Goal: Task Accomplishment & Management: Manage account settings

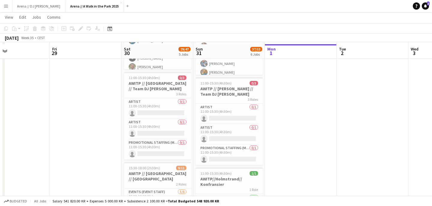
scroll to position [224, 0]
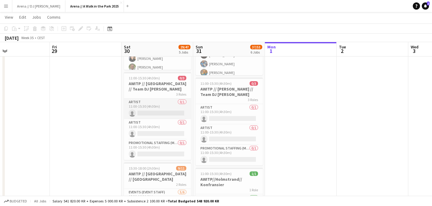
click at [159, 111] on app-card-role "Artist 0/1 11:00-15:30 (4h30m) single-neutral-actions" at bounding box center [157, 108] width 67 height 20
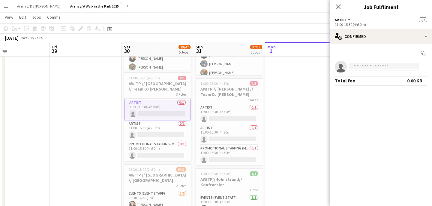
click at [370, 67] on input at bounding box center [385, 66] width 70 height 7
click at [305, 103] on app-date-cell at bounding box center [301, 81] width 72 height 476
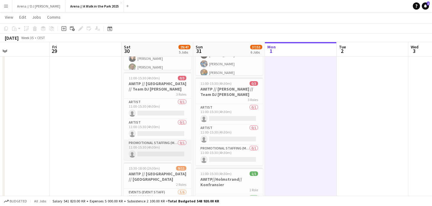
click at [162, 153] on app-card-role "Promotional Staffing (Mascot) 0/1 11:00-15:30 (4h30m) single-neutral-actions" at bounding box center [157, 149] width 67 height 20
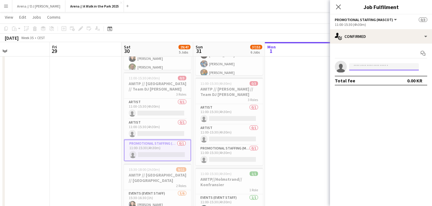
click at [388, 65] on input at bounding box center [385, 66] width 70 height 7
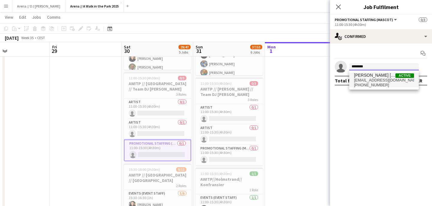
type input "********"
click at [387, 76] on span "[PERSON_NAME] [PERSON_NAME]" at bounding box center [374, 75] width 41 height 5
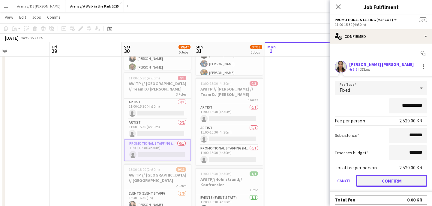
click at [390, 181] on button "Confirm" at bounding box center [391, 180] width 71 height 12
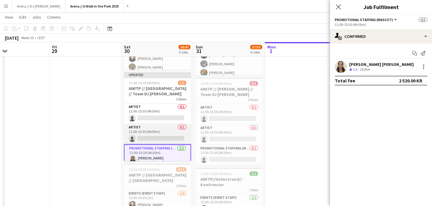
click at [171, 131] on app-card-role "Artist 0/1 11:00-15:30 (4h30m) single-neutral-actions" at bounding box center [157, 134] width 67 height 20
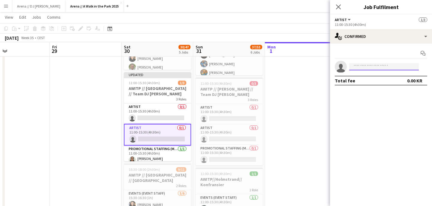
click at [367, 68] on input at bounding box center [385, 66] width 70 height 7
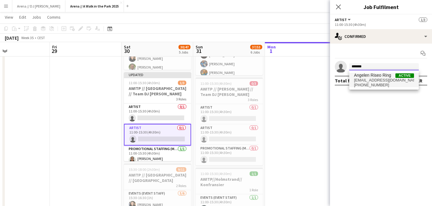
type input "*******"
click at [386, 77] on span "Angelen Riseo Ring" at bounding box center [372, 75] width 37 height 5
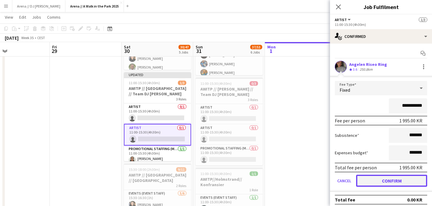
click at [388, 180] on button "Confirm" at bounding box center [391, 180] width 71 height 12
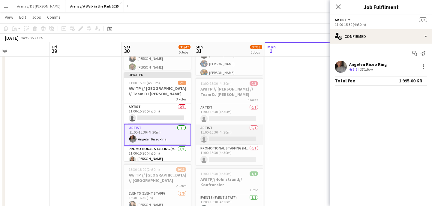
click at [235, 133] on app-card-role "Artist 0/1 11:00-15:30 (4h30m) single-neutral-actions" at bounding box center [229, 134] width 67 height 20
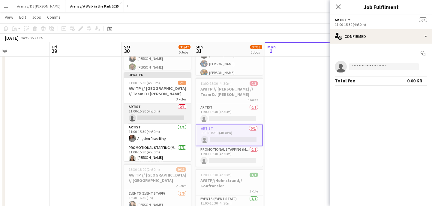
scroll to position [4, 0]
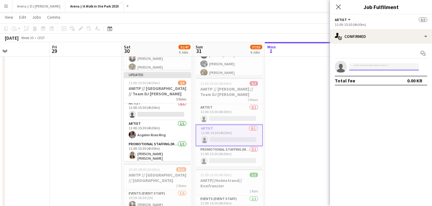
click at [364, 67] on input at bounding box center [385, 66] width 70 height 7
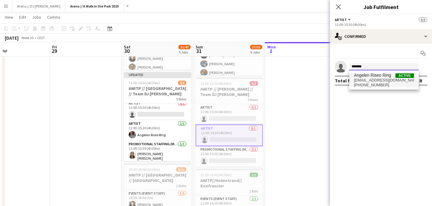
type input "*******"
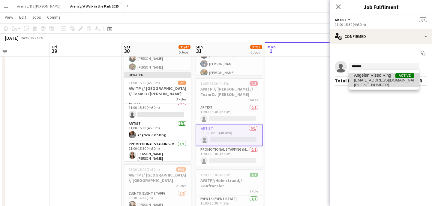
click at [390, 75] on span "Angelen Riseo Ring" at bounding box center [372, 75] width 37 height 5
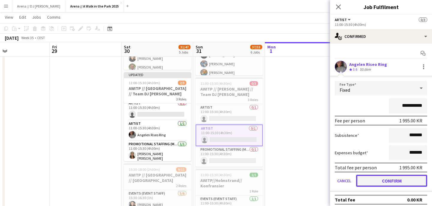
click at [370, 178] on button "Confirm" at bounding box center [391, 180] width 71 height 12
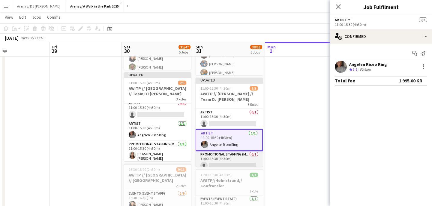
click at [230, 155] on app-card-role "Promotional Staffing (Mascot) 0/1 11:00-15:30 (4h30m) single-neutral-actions" at bounding box center [229, 161] width 67 height 20
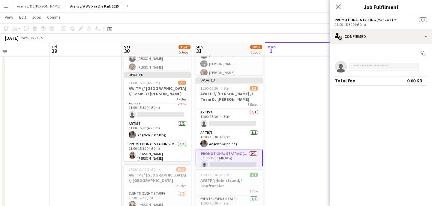
click at [370, 66] on input at bounding box center [385, 66] width 70 height 7
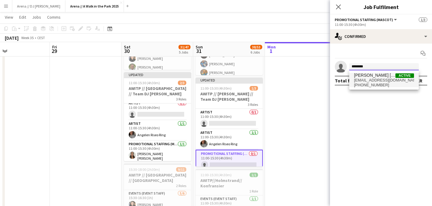
type input "********"
click at [378, 79] on span "[EMAIL_ADDRESS][DOMAIN_NAME]" at bounding box center [384, 80] width 60 height 5
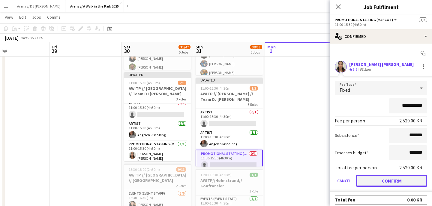
click at [377, 182] on button "Confirm" at bounding box center [391, 180] width 71 height 12
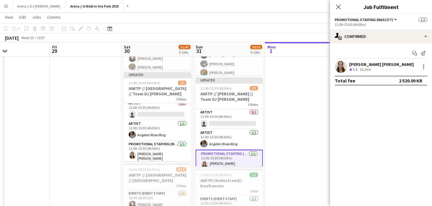
click at [289, 128] on app-date-cell at bounding box center [301, 81] width 72 height 476
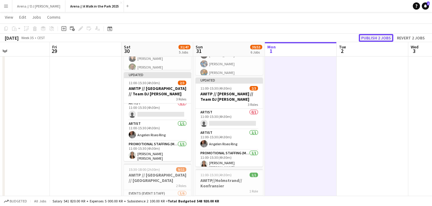
click at [383, 38] on button "Publish 2 jobs" at bounding box center [376, 38] width 35 height 8
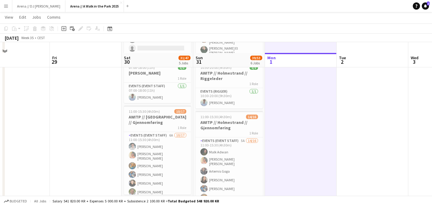
scroll to position [69, 0]
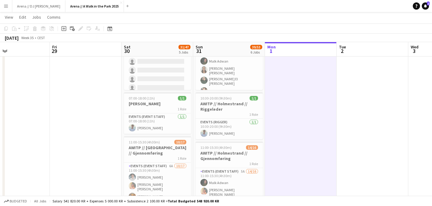
click at [10, 6] on button "Menu" at bounding box center [6, 6] width 12 height 12
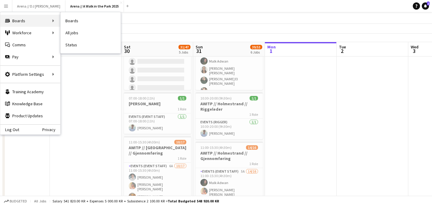
click at [32, 18] on div "Boards Boards" at bounding box center [30, 21] width 60 height 12
click at [38, 21] on div "Boards Boards" at bounding box center [30, 21] width 60 height 12
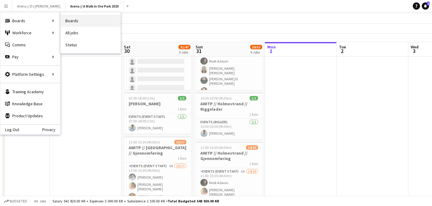
click at [81, 21] on link "Boards" at bounding box center [91, 21] width 60 height 12
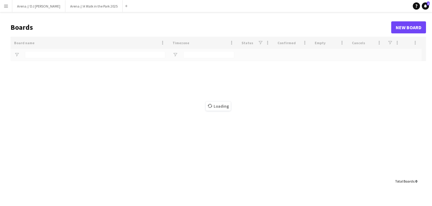
type input "*****"
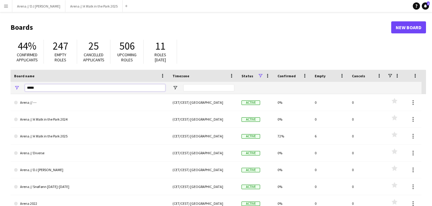
click at [95, 86] on input "*****" at bounding box center [95, 87] width 141 height 7
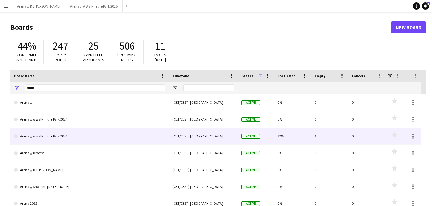
click at [68, 132] on link "Arena // A Walk in the Park 2025" at bounding box center [89, 136] width 151 height 17
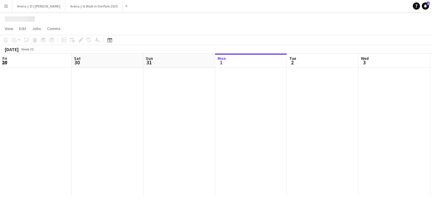
scroll to position [0, 144]
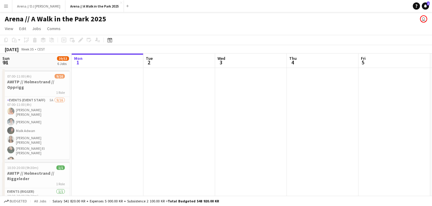
click at [9, 7] on button "Menu" at bounding box center [6, 6] width 12 height 12
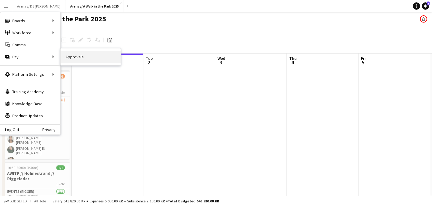
click at [75, 56] on link "Approvals" at bounding box center [91, 57] width 60 height 12
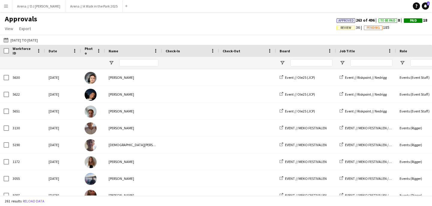
type input "*******"
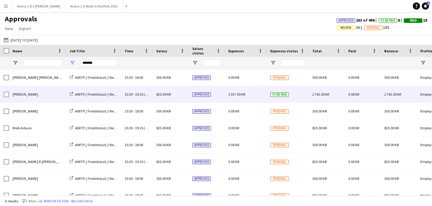
click at [283, 95] on span "To be paid" at bounding box center [280, 94] width 19 height 5
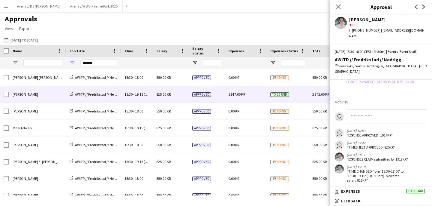
scroll to position [210, 0]
click at [341, 6] on icon "Close pop-in" at bounding box center [339, 7] width 6 height 6
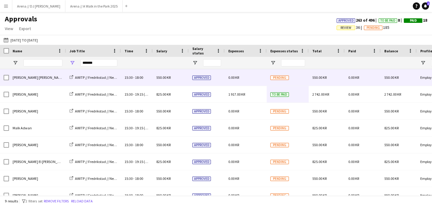
click at [271, 77] on span "Pending" at bounding box center [280, 77] width 19 height 5
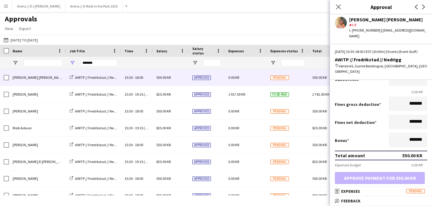
scroll to position [155, 0]
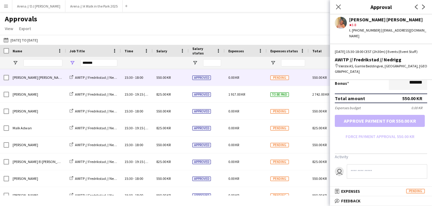
click at [301, 39] on div "[DATE] to [DATE] [DATE] to [DATE] [DATE] This Week This Month [DATE] Last Week …" at bounding box center [216, 40] width 432 height 10
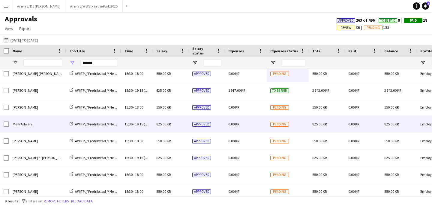
scroll to position [0, 0]
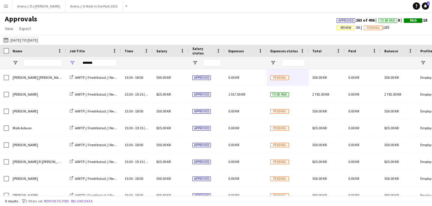
click at [35, 41] on button "[DATE] to [DATE] [DATE] to [DATE]" at bounding box center [20, 39] width 37 height 7
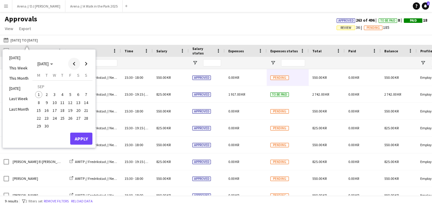
click at [74, 64] on span "Previous month" at bounding box center [74, 64] width 12 height 12
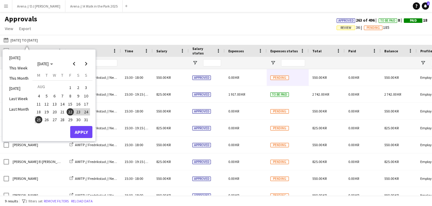
click at [71, 116] on span "29" at bounding box center [70, 119] width 7 height 7
click at [86, 64] on span "Next month" at bounding box center [86, 64] width 12 height 12
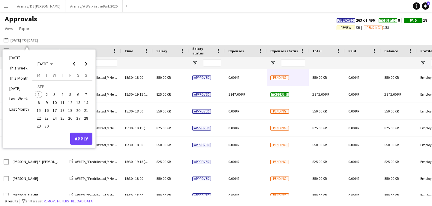
click at [35, 95] on button "1" at bounding box center [39, 94] width 8 height 8
click at [88, 139] on button "Apply" at bounding box center [81, 138] width 22 height 12
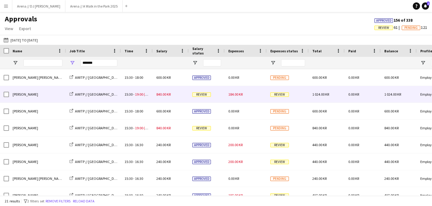
click at [250, 95] on div "184.00 KR" at bounding box center [246, 94] width 42 height 17
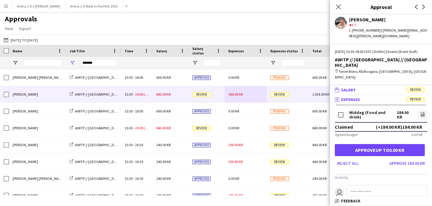
click at [375, 87] on mat-panel-title "wallet Salary Review" at bounding box center [380, 89] width 100 height 5
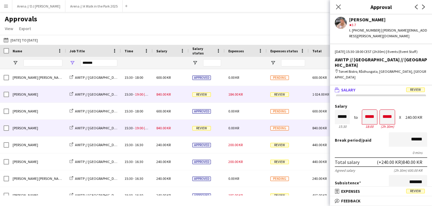
click at [256, 126] on div "0.00 KR" at bounding box center [246, 128] width 42 height 17
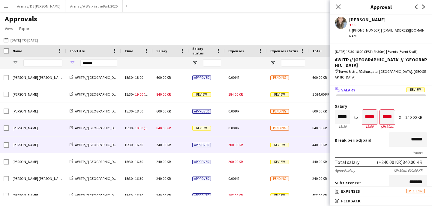
click at [253, 149] on div "200.00 KR" at bounding box center [246, 144] width 42 height 17
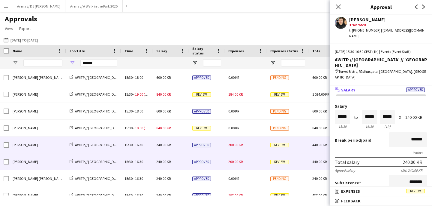
click at [258, 163] on div "200.00 KR" at bounding box center [246, 161] width 42 height 17
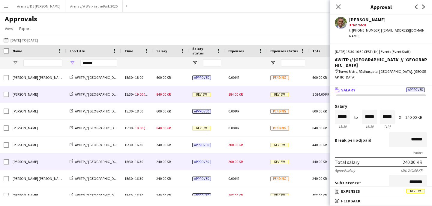
click at [253, 98] on div "184.00 KR" at bounding box center [246, 94] width 42 height 17
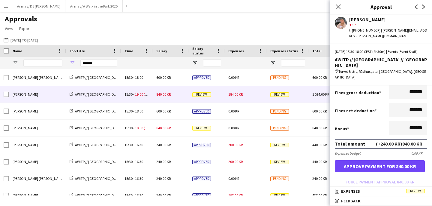
scroll to position [140, 0]
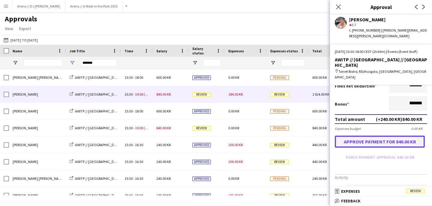
click at [386, 135] on button "Approve payment for 840.00 KR" at bounding box center [380, 141] width 90 height 12
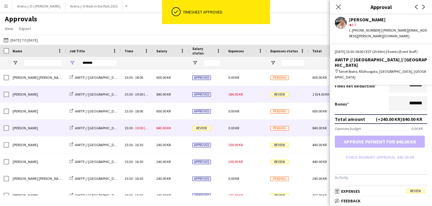
click at [253, 129] on div "0.00 KR" at bounding box center [246, 128] width 42 height 17
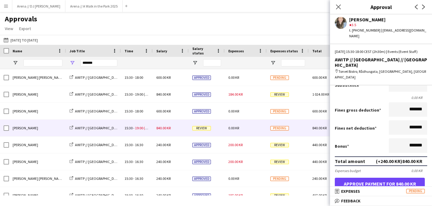
scroll to position [117, 0]
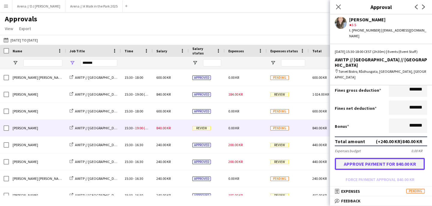
click at [370, 158] on button "Approve payment for 840.00 KR" at bounding box center [380, 164] width 90 height 12
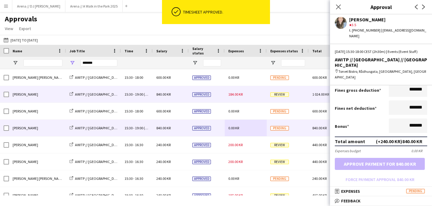
click at [270, 94] on div "Review" at bounding box center [288, 94] width 42 height 17
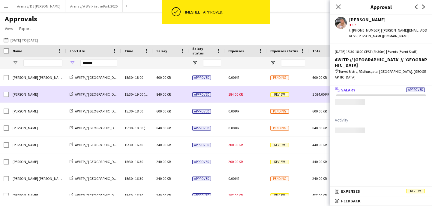
scroll to position [0, 0]
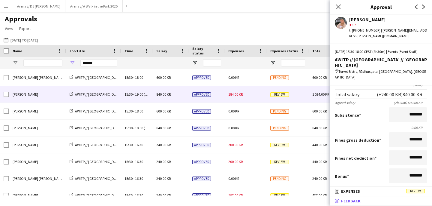
click at [373, 196] on mat-expansion-panel-header "bubble-pencil Feedback" at bounding box center [381, 200] width 102 height 9
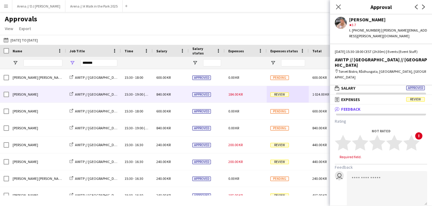
scroll to position [2, 0]
click at [367, 97] on mat-panel-title "receipt Expenses Review" at bounding box center [380, 99] width 100 height 5
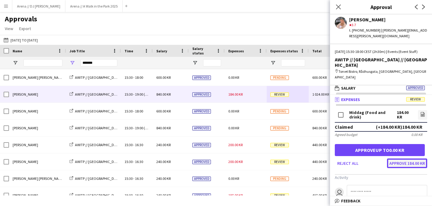
click at [405, 158] on button "Approve 184.00 KR" at bounding box center [407, 163] width 40 height 10
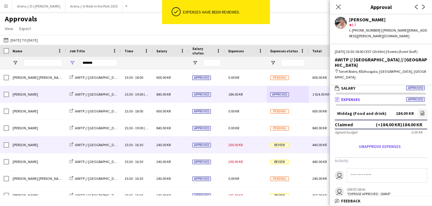
click at [258, 147] on div "200.00 KR" at bounding box center [246, 144] width 42 height 17
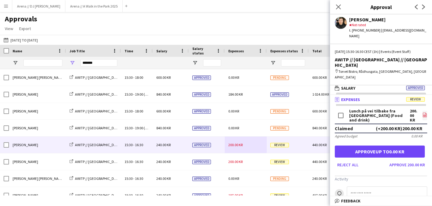
click at [426, 112] on icon "file-image" at bounding box center [425, 114] width 5 height 5
click at [400, 160] on button "Approve 200.00 KR" at bounding box center [407, 165] width 40 height 10
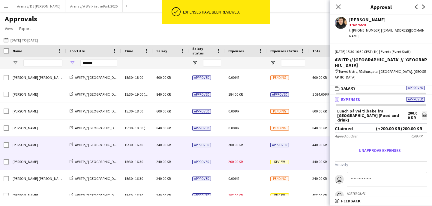
click at [260, 162] on div "200.00 KR" at bounding box center [246, 161] width 42 height 17
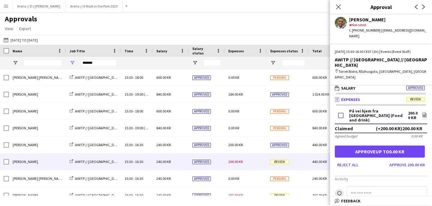
click at [400, 97] on mat-panel-title "receipt Expenses Review" at bounding box center [380, 99] width 100 height 5
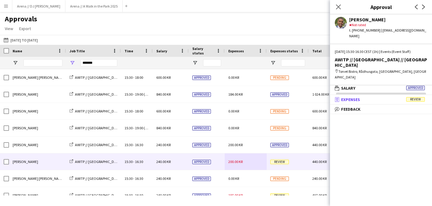
click at [400, 97] on mat-panel-title "receipt Expenses Review" at bounding box center [380, 99] width 100 height 5
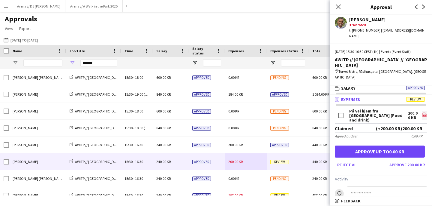
click at [423, 112] on icon "file-image" at bounding box center [424, 114] width 5 height 5
click at [413, 160] on button "Approve 200.00 KR" at bounding box center [407, 165] width 40 height 10
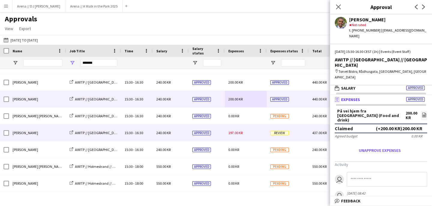
scroll to position [62, 0]
click at [255, 134] on div "197.00 KR" at bounding box center [246, 132] width 42 height 17
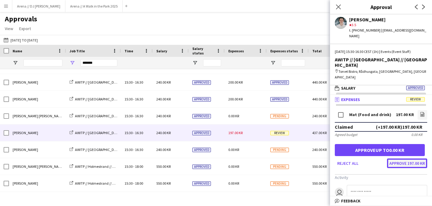
click at [402, 158] on button "Approve 197.00 KR" at bounding box center [407, 163] width 40 height 10
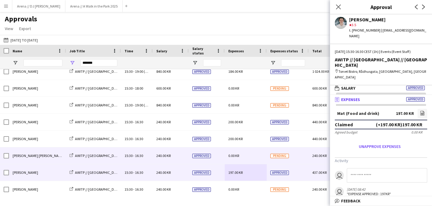
scroll to position [0, 0]
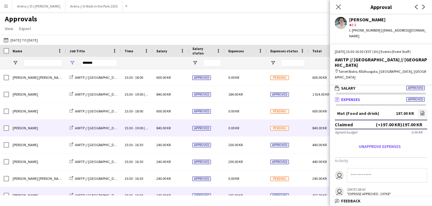
click at [251, 132] on div "0.00 KR" at bounding box center [246, 128] width 42 height 17
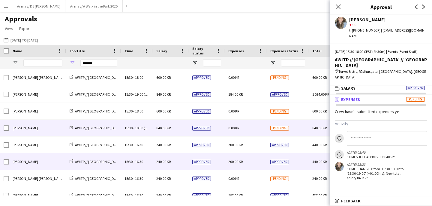
click at [247, 154] on div "200.00 KR" at bounding box center [246, 161] width 42 height 17
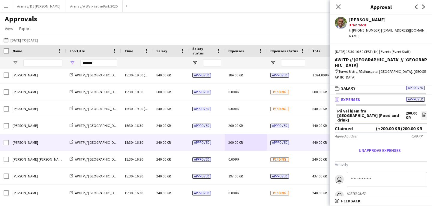
click at [250, 27] on div "Approvals View Customise view Customise filters Reset Filters Reset View Reset …" at bounding box center [216, 24] width 432 height 20
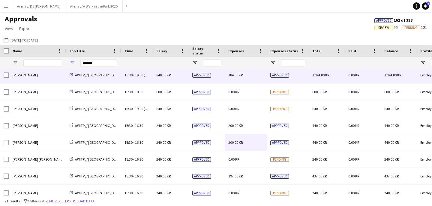
click at [255, 78] on div "184.00 KR" at bounding box center [246, 75] width 42 height 17
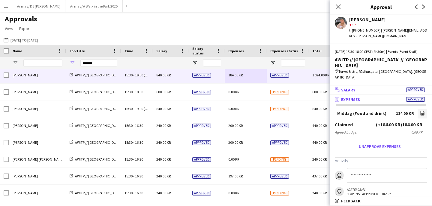
click at [378, 87] on mat-panel-title "wallet Salary Approved" at bounding box center [380, 89] width 100 height 5
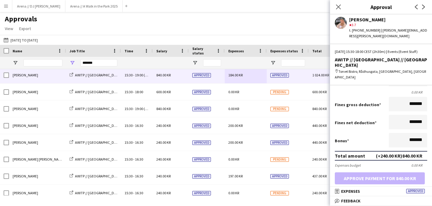
click at [254, 20] on div "Approvals View Customise view Customise filters Reset Filters Reset View Reset …" at bounding box center [216, 24] width 432 height 20
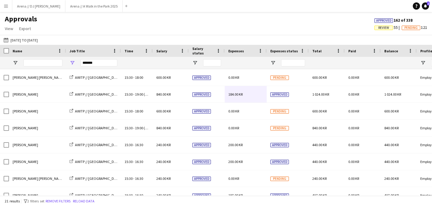
click at [9, 9] on button "Menu" at bounding box center [6, 6] width 12 height 12
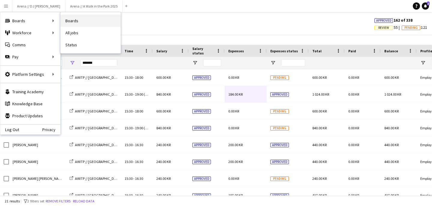
click at [83, 19] on link "Boards" at bounding box center [91, 21] width 60 height 12
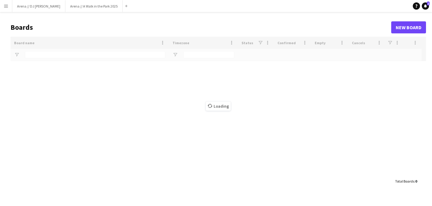
type input "*****"
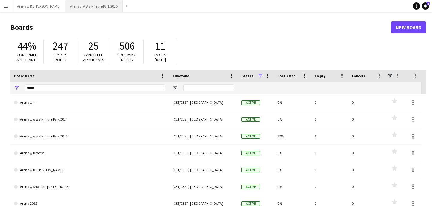
click at [74, 8] on button "Arena // A Walk in the Park 2025 Close" at bounding box center [93, 6] width 57 height 12
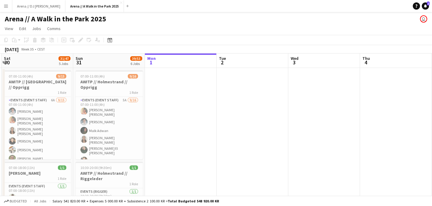
drag, startPoint x: 111, startPoint y: 103, endPoint x: 184, endPoint y: 112, distance: 73.9
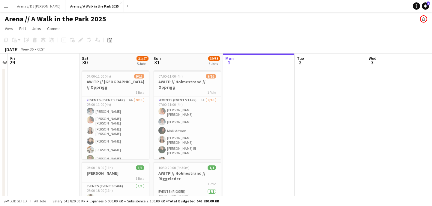
drag, startPoint x: 184, startPoint y: 112, endPoint x: 262, endPoint y: 111, distance: 78.1
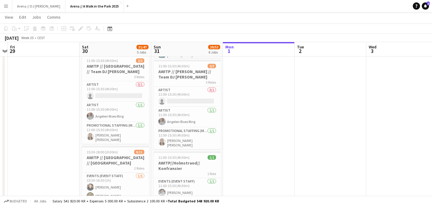
scroll to position [236, 0]
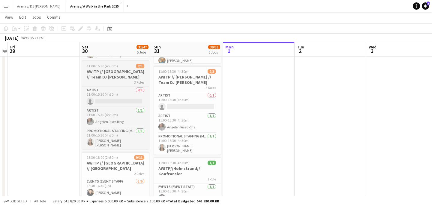
click at [126, 75] on h3 "AWITP // [GEOGRAPHIC_DATA] // Team DJ [PERSON_NAME]" at bounding box center [115, 74] width 67 height 11
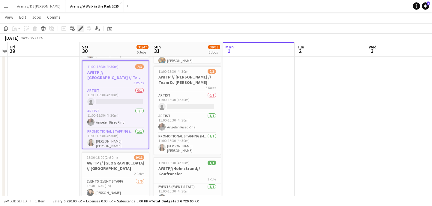
click at [80, 29] on icon at bounding box center [80, 28] width 3 height 3
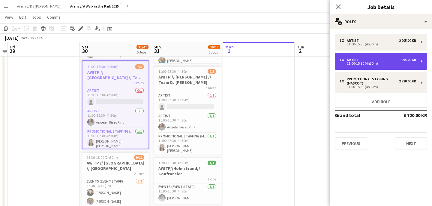
click at [392, 64] on div "11:00-15:30 (4h30m)" at bounding box center [378, 63] width 77 height 3
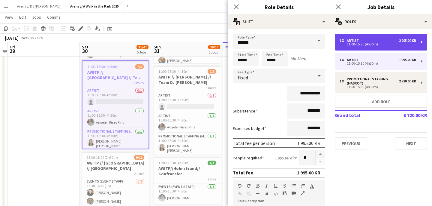
click at [390, 45] on div "11:00-15:30 (4h30m)" at bounding box center [378, 44] width 77 height 3
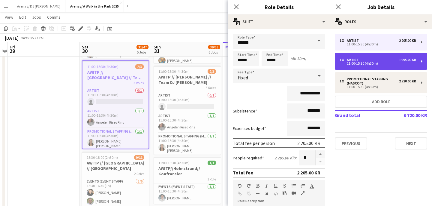
click at [386, 62] on div "1 x Artist 1 995.00 KR" at bounding box center [378, 60] width 77 height 4
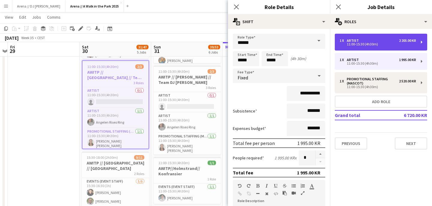
click at [387, 50] on div "1 x Artist 2 205.00 KR 11:00-15:30 (4h30m)" at bounding box center [381, 42] width 92 height 17
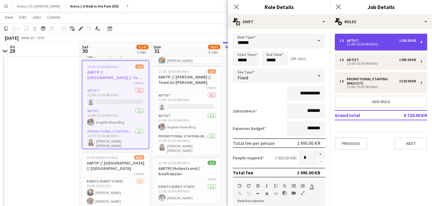
type input "**********"
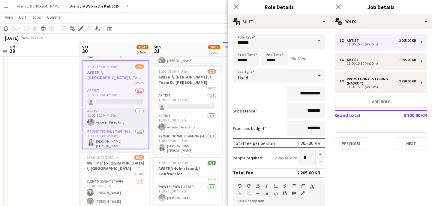
click at [132, 109] on app-card-role "Artist [DATE] 11:00-15:30 (4h30m) Angelen Riseo Ring" at bounding box center [116, 117] width 66 height 20
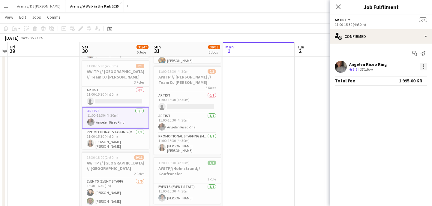
click at [426, 67] on div at bounding box center [423, 66] width 7 height 7
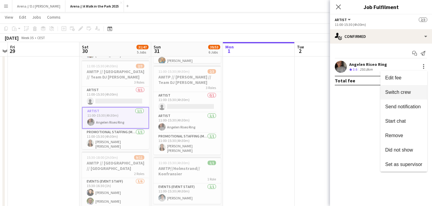
click at [412, 90] on span "Switch crew" at bounding box center [404, 91] width 37 height 5
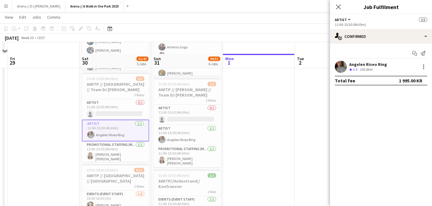
scroll to position [249, 0]
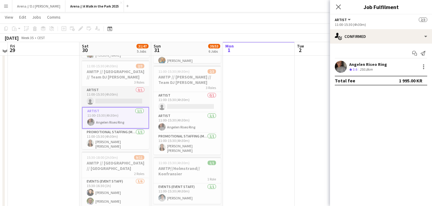
click at [108, 101] on app-card-role "Artist 0/1 11:00-15:30 (4h30m) single-neutral-actions" at bounding box center [115, 96] width 67 height 20
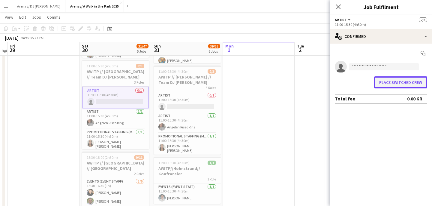
click at [400, 84] on button "Place switched crew" at bounding box center [400, 82] width 53 height 12
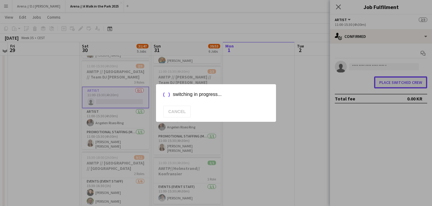
scroll to position [0, 136]
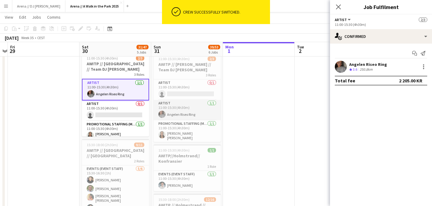
click at [174, 109] on app-card-role "Artist [DATE] 11:00-15:30 (4h30m) Angelen Riseo Ring" at bounding box center [187, 110] width 67 height 20
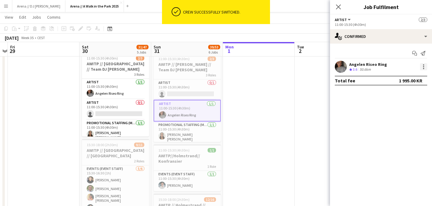
click at [427, 68] on div at bounding box center [423, 66] width 7 height 7
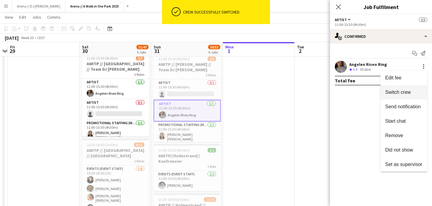
click at [404, 89] on button "Switch crew" at bounding box center [404, 92] width 47 height 14
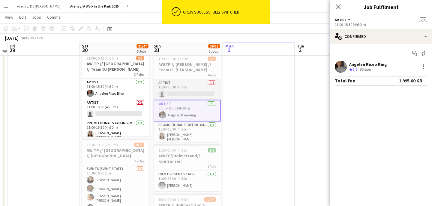
click at [195, 92] on app-card-role "Artist 0/1 11:00-15:30 (4h30m) single-neutral-actions" at bounding box center [187, 89] width 67 height 20
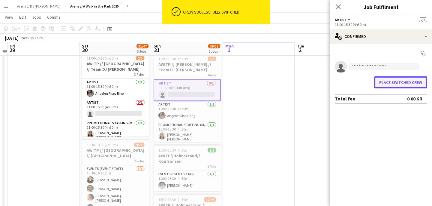
click at [401, 80] on button "Place switched crew" at bounding box center [400, 82] width 53 height 12
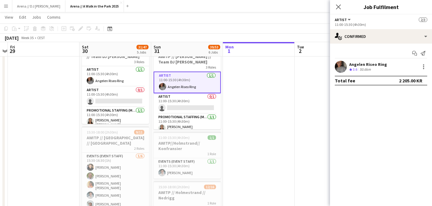
click at [311, 62] on app-date-cell at bounding box center [331, 44] width 72 height 476
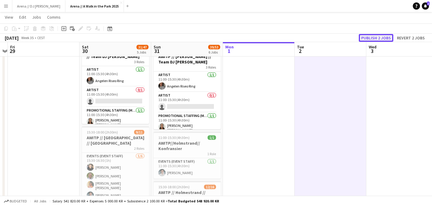
click at [374, 38] on button "Publish 2 jobs" at bounding box center [376, 38] width 35 height 8
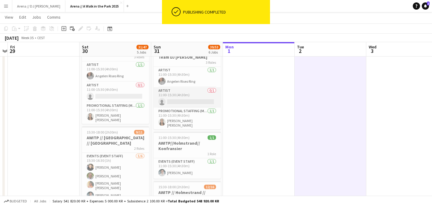
click at [198, 98] on app-card-role "Artist 0/1 11:00-15:30 (4h30m) single-neutral-actions" at bounding box center [187, 97] width 67 height 20
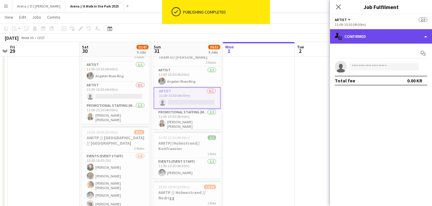
click at [384, 35] on div "single-neutral-actions-check-2 Confirmed" at bounding box center [381, 36] width 102 height 14
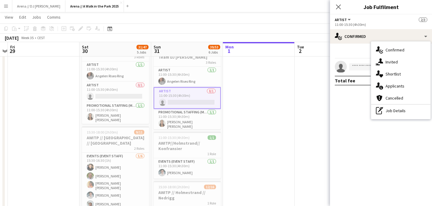
click at [346, 49] on div "Start chat" at bounding box center [381, 53] width 92 height 10
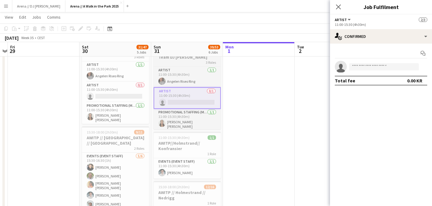
click at [186, 62] on div "3 Roles" at bounding box center [187, 62] width 67 height 5
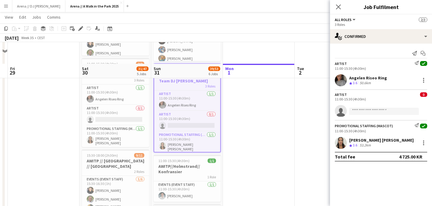
scroll to position [236, 0]
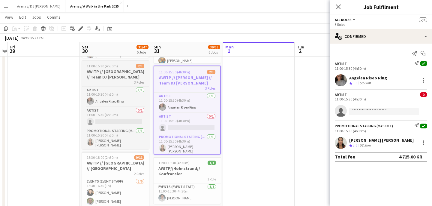
click at [115, 70] on h3 "AWITP // [GEOGRAPHIC_DATA] // Team DJ [PERSON_NAME]" at bounding box center [115, 74] width 67 height 11
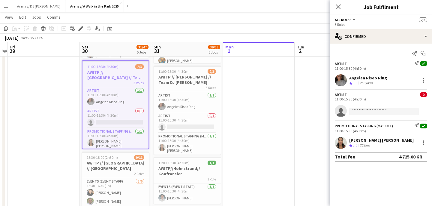
click at [76, 26] on div "Add job Add linked Job Edit Edit linked Job Applicants" at bounding box center [78, 28] width 46 height 7
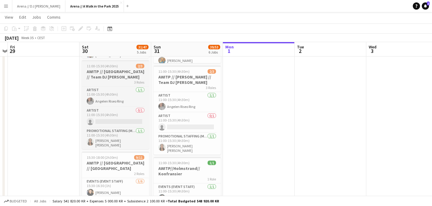
click at [91, 71] on h3 "AWITP // [GEOGRAPHIC_DATA] // Team DJ [PERSON_NAME]" at bounding box center [115, 74] width 67 height 11
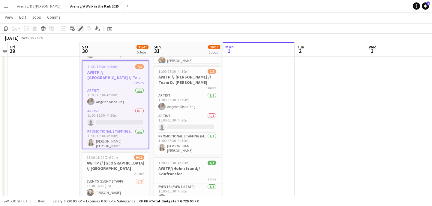
click at [81, 31] on div "Edit" at bounding box center [80, 28] width 7 height 7
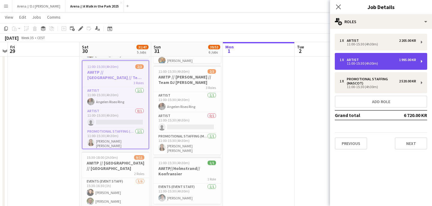
click at [397, 58] on div "1 x Artist 1 995.00 KR" at bounding box center [378, 60] width 77 height 4
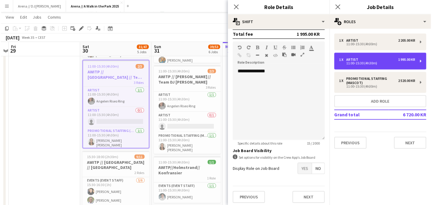
scroll to position [142, 0]
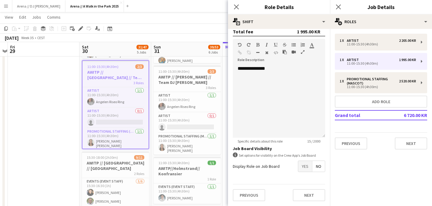
click at [191, 24] on app-toolbar "Copy Paste Paste Command V Paste with crew Command Shift V Paste linked Job [GE…" at bounding box center [216, 28] width 432 height 10
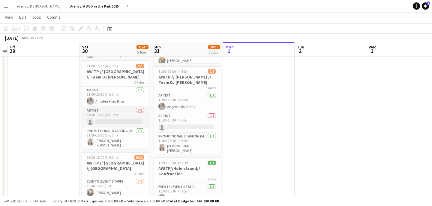
click at [124, 118] on app-card-role "Artist 0/1 11:00-15:30 (4h30m) single-neutral-actions" at bounding box center [115, 117] width 67 height 20
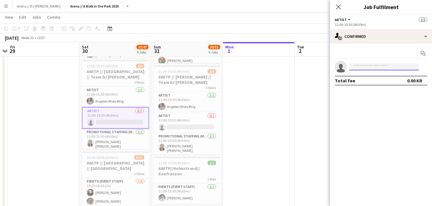
click at [362, 67] on input at bounding box center [385, 66] width 70 height 7
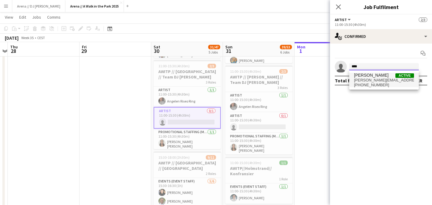
type input "****"
click at [373, 79] on span "[PERSON_NAME][EMAIL_ADDRESS][DOMAIN_NAME]" at bounding box center [384, 80] width 60 height 5
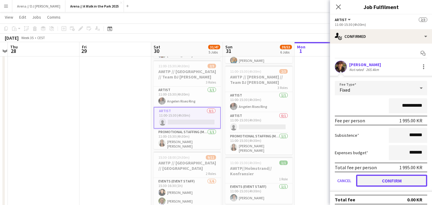
click at [382, 179] on button "Confirm" at bounding box center [391, 180] width 71 height 12
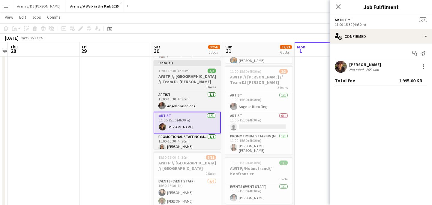
click at [195, 84] on h3 "AWITP // [GEOGRAPHIC_DATA] // Team DJ [PERSON_NAME]" at bounding box center [187, 79] width 67 height 11
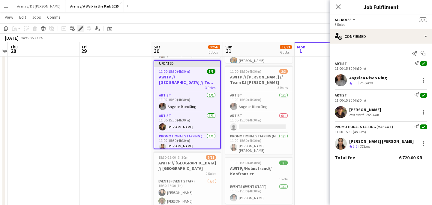
click at [81, 29] on icon at bounding box center [80, 28] width 3 height 3
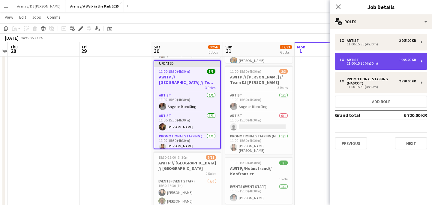
click at [407, 62] on div "1 995.00 KR" at bounding box center [407, 60] width 17 height 4
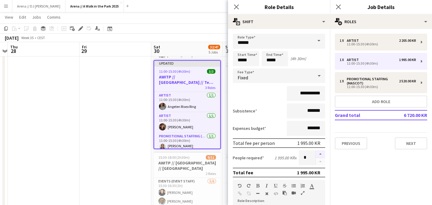
click at [322, 153] on button "button" at bounding box center [321, 154] width 10 height 8
type input "*"
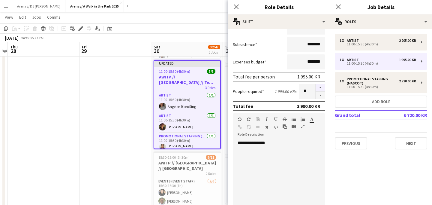
scroll to position [143, 0]
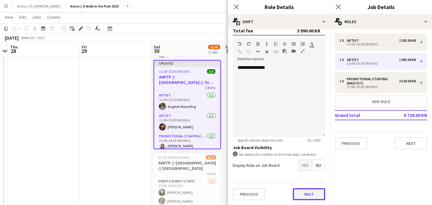
click at [311, 195] on button "Next" at bounding box center [309, 194] width 32 height 12
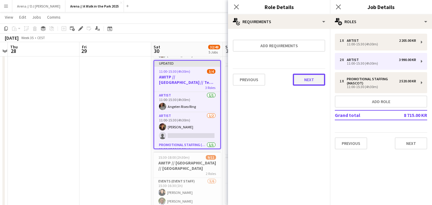
click at [315, 80] on button "Next" at bounding box center [309, 80] width 32 height 12
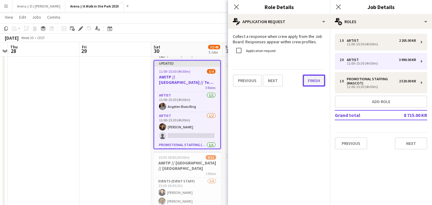
click at [314, 80] on button "Finish" at bounding box center [314, 80] width 23 height 12
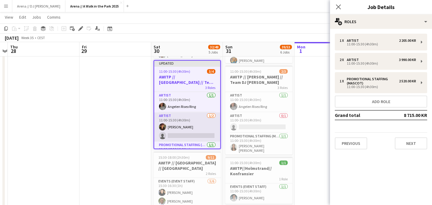
click at [194, 137] on app-card-role "Artist [DATE] 11:00-15:30 (4h30m) [PERSON_NAME] single-neutral-actions" at bounding box center [187, 126] width 66 height 29
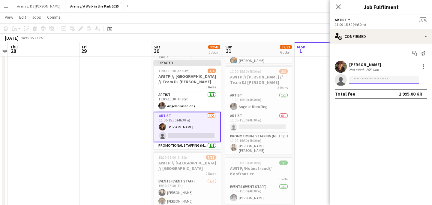
click at [389, 78] on input at bounding box center [385, 79] width 70 height 7
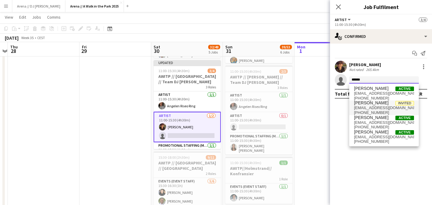
type input "******"
click at [384, 106] on span "[EMAIL_ADDRESS][DOMAIN_NAME]" at bounding box center [384, 107] width 60 height 5
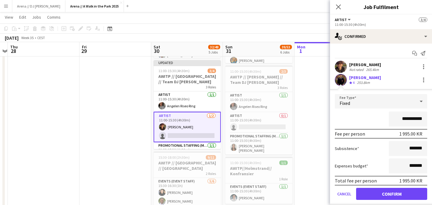
click at [342, 78] on app-user-avatar at bounding box center [341, 80] width 12 height 12
click at [364, 77] on div "[PERSON_NAME]" at bounding box center [366, 77] width 32 height 5
click at [424, 78] on div at bounding box center [423, 77] width 1 height 1
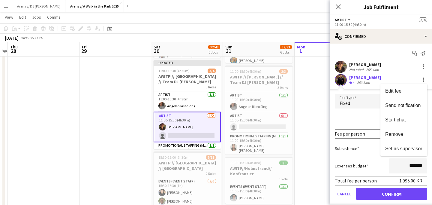
click at [370, 193] on div at bounding box center [216, 102] width 432 height 205
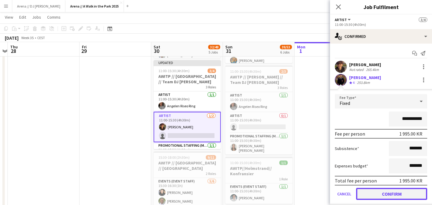
click at [370, 193] on button "Confirm" at bounding box center [391, 194] width 71 height 12
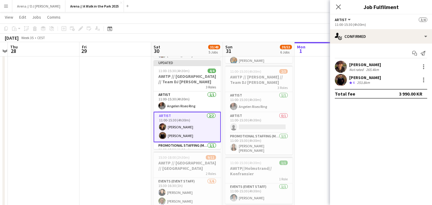
click at [186, 135] on app-card-role "Artist [DATE] 11:00-15:30 (4h30m) [PERSON_NAME]" at bounding box center [187, 127] width 67 height 30
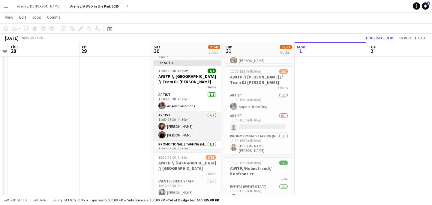
click at [186, 135] on app-card-role "Artist [DATE] 11:00-15:30 (4h30m) [PERSON_NAME]" at bounding box center [187, 126] width 67 height 29
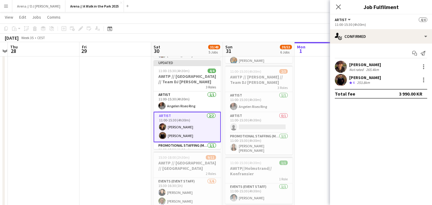
click at [341, 80] on app-user-avatar at bounding box center [341, 80] width 12 height 12
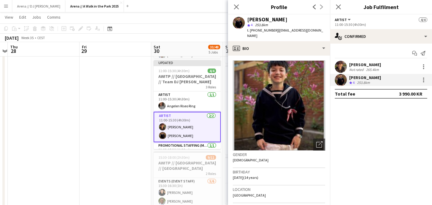
click at [348, 115] on mat-expansion-panel "check Confirmed Start chat Send notification [PERSON_NAME] Not rated 265.4km [P…" at bounding box center [381, 124] width 102 height 161
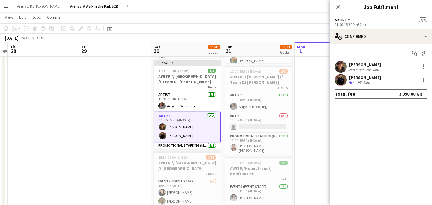
click at [321, 105] on app-date-cell at bounding box center [331, 69] width 72 height 476
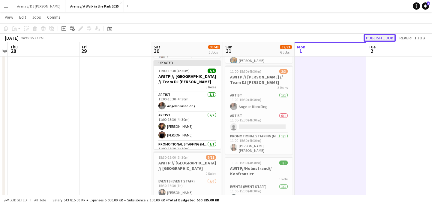
click at [384, 38] on button "Publish 1 job" at bounding box center [380, 38] width 32 height 8
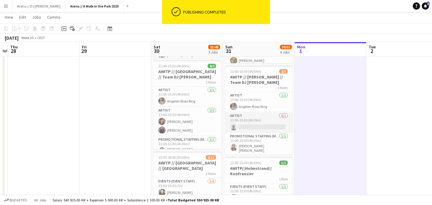
click at [260, 123] on app-card-role "Artist 0/1 11:00-15:30 (4h30m) single-neutral-actions" at bounding box center [259, 122] width 67 height 20
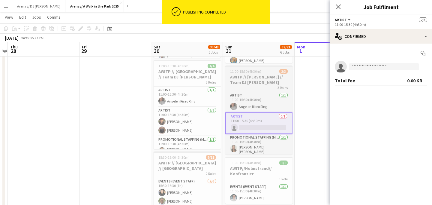
click at [274, 78] on h3 "AWITP // [PERSON_NAME] // Team DJ [PERSON_NAME]" at bounding box center [259, 79] width 67 height 11
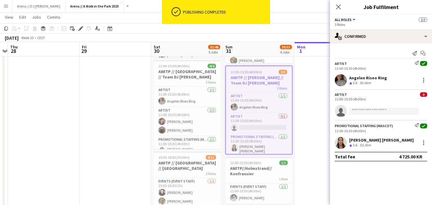
click at [76, 30] on div "Add job Add linked Job Edit Edit linked Job Applicants" at bounding box center [78, 28] width 46 height 7
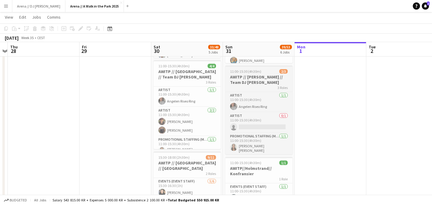
click at [243, 77] on h3 "AWITP // [PERSON_NAME] // Team DJ [PERSON_NAME]" at bounding box center [259, 79] width 67 height 11
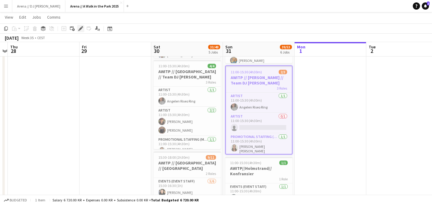
click at [83, 30] on div "Edit" at bounding box center [80, 28] width 7 height 7
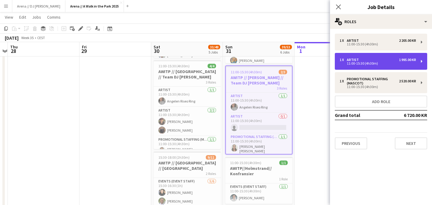
click at [379, 63] on div "11:00-15:30 (4h30m)" at bounding box center [378, 63] width 77 height 3
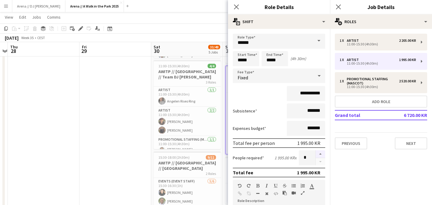
click at [320, 156] on button "button" at bounding box center [321, 154] width 10 height 8
type input "*"
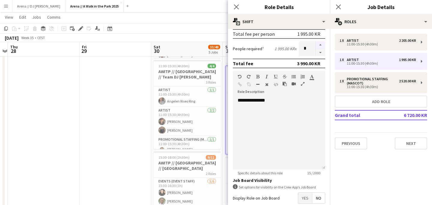
scroll to position [143, 0]
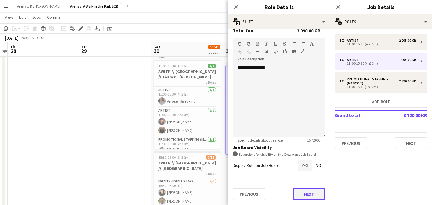
click at [309, 195] on button "Next" at bounding box center [309, 194] width 32 height 12
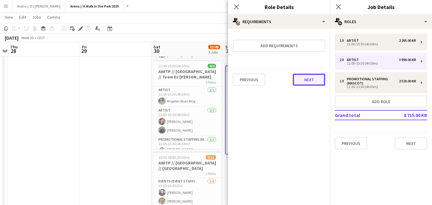
click at [316, 83] on button "Next" at bounding box center [309, 80] width 32 height 12
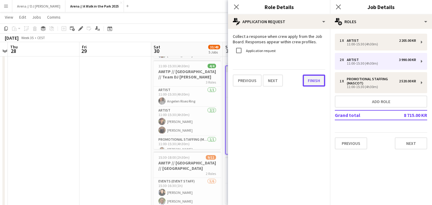
click at [315, 81] on button "Finish" at bounding box center [314, 80] width 23 height 12
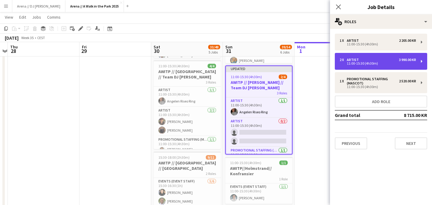
click at [360, 63] on div "11:00-15:30 (4h30m)" at bounding box center [378, 63] width 77 height 3
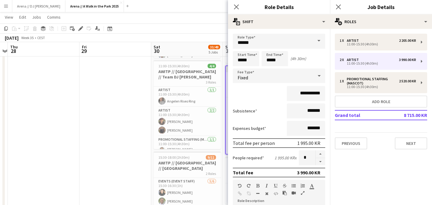
click at [366, 166] on mat-expansion-panel "pencil3 General details 1 x Artist 2 205.00 KR 11:00-15:30 (4h30m) 2 x Artist 3…" at bounding box center [381, 117] width 102 height 176
click at [239, 5] on icon "Close pop-in" at bounding box center [237, 7] width 6 height 6
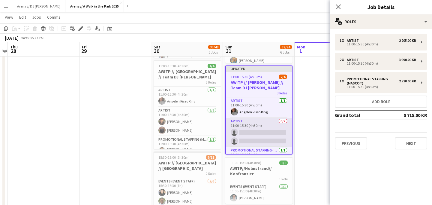
click at [267, 130] on app-card-role "Artist 0/2 11:00-15:30 (4h30m) single-neutral-actions single-neutral-actions" at bounding box center [259, 132] width 66 height 29
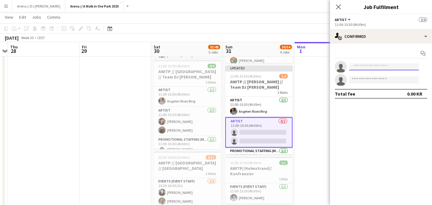
click at [387, 66] on input at bounding box center [385, 66] width 70 height 7
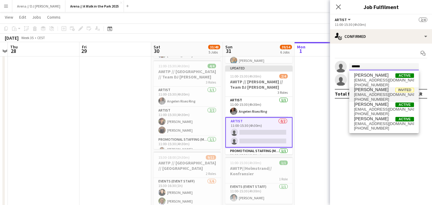
type input "******"
click at [387, 91] on span "[PERSON_NAME] Invited" at bounding box center [384, 89] width 60 height 5
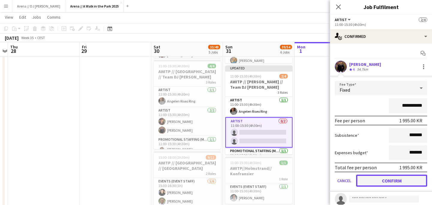
click at [385, 180] on button "Confirm" at bounding box center [391, 180] width 71 height 12
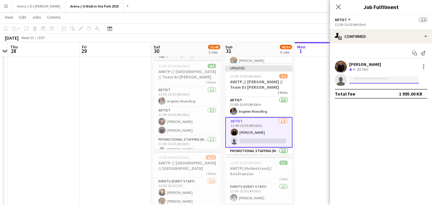
click at [380, 78] on input at bounding box center [385, 79] width 70 height 7
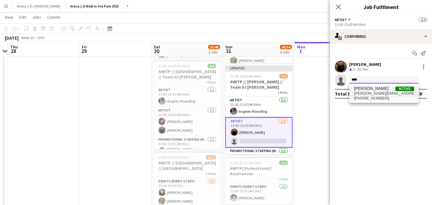
type input "****"
click at [387, 91] on span "[PERSON_NAME] Active" at bounding box center [384, 88] width 60 height 5
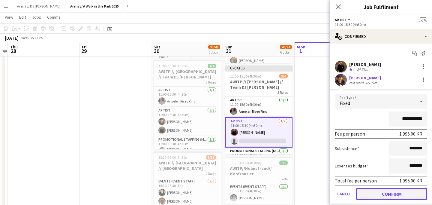
click at [389, 195] on button "Confirm" at bounding box center [391, 194] width 71 height 12
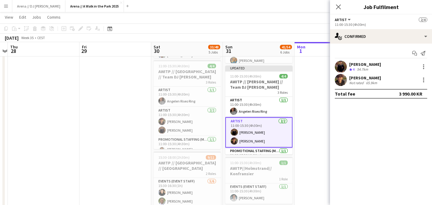
click at [317, 133] on app-date-cell at bounding box center [331, 69] width 72 height 476
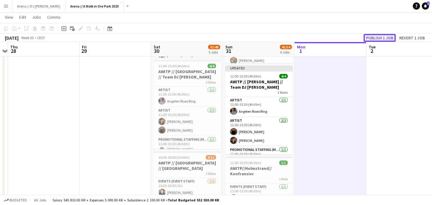
click at [381, 38] on button "Publish 1 job" at bounding box center [380, 38] width 32 height 8
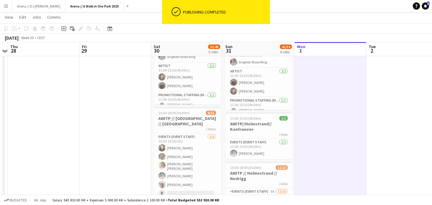
scroll to position [283, 0]
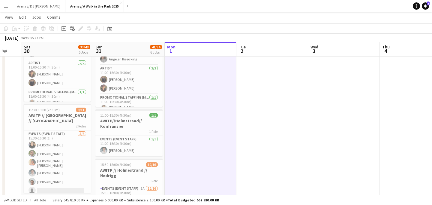
drag, startPoint x: 313, startPoint y: 129, endPoint x: 39, endPoint y: 121, distance: 274.0
click at [39, 121] on app-calendar-viewport "Tue 26 Wed 27 Thu 28 Fri 29 Sat 30 33/48 5 Jobs Sun 31 41/54 6 Jobs Mon 1 Tue 2…" at bounding box center [216, 0] width 432 height 520
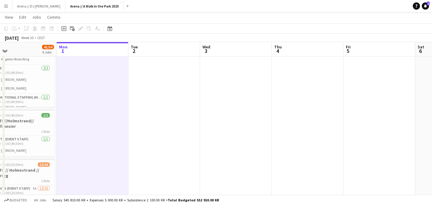
drag, startPoint x: 178, startPoint y: 133, endPoint x: 58, endPoint y: 125, distance: 120.4
click at [62, 125] on app-calendar-viewport "Thu 28 Fri 29 Sat 30 33/48 5 Jobs Sun 31 41/54 6 Jobs Mon 1 Tue 2 Wed 3 Thu 4 F…" at bounding box center [216, 0] width 432 height 520
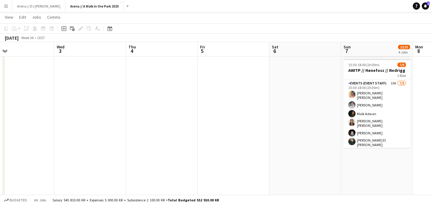
drag, startPoint x: 159, startPoint y: 145, endPoint x: 13, endPoint y: 148, distance: 146.3
click at [16, 148] on app-calendar-viewport "Sat 30 33/48 5 Jobs Sun 31 41/54 6 Jobs Mon 1 Tue 2 Wed 3 Thu 4 Fri 5 Sat 6 Sun…" at bounding box center [216, 0] width 432 height 520
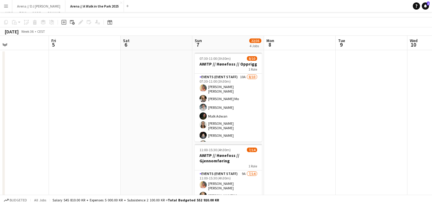
scroll to position [0, 0]
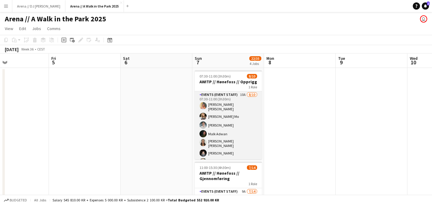
click at [240, 132] on app-card-role "Events (Event Staff) 10A [DATE] 07:30-11:00 (3h30m) [PERSON_NAME] [PERSON_NAME]…" at bounding box center [228, 143] width 67 height 104
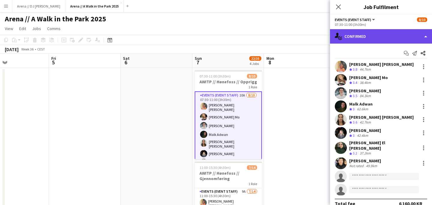
click at [401, 39] on div "single-neutral-actions-check-2 Confirmed" at bounding box center [381, 36] width 102 height 14
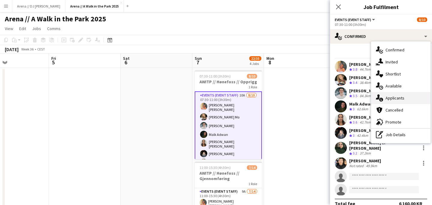
click at [398, 98] on div "single-neutral-actions-information Applicants" at bounding box center [400, 98] width 59 height 12
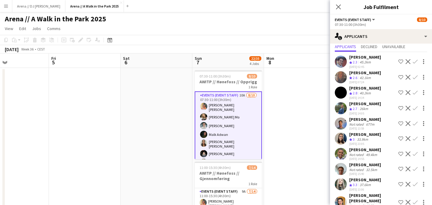
scroll to position [17, 0]
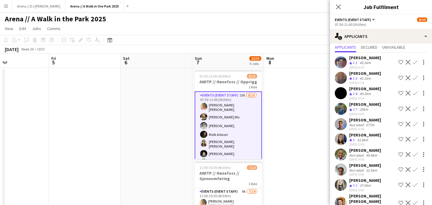
click at [342, 153] on app-user-avatar at bounding box center [341, 154] width 12 height 12
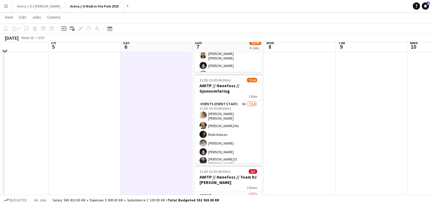
scroll to position [87, 0]
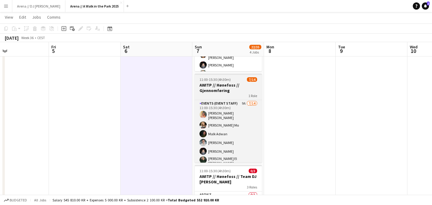
click at [242, 89] on h3 "AWITP // Hønefoss // Gjennomføring" at bounding box center [228, 87] width 67 height 11
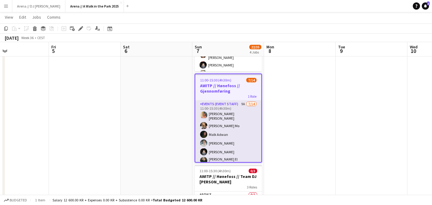
click at [239, 142] on app-card-role "Events (Event Staff) 9A [DATE] 11:00-15:30 (4h30m) [PERSON_NAME] [PERSON_NAME] …" at bounding box center [228, 169] width 66 height 137
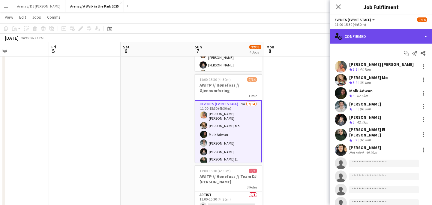
click at [404, 37] on div "single-neutral-actions-check-2 Confirmed" at bounding box center [381, 36] width 102 height 14
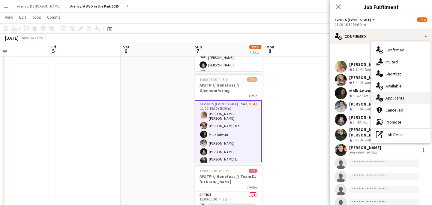
click at [397, 97] on div "single-neutral-actions-information Applicants" at bounding box center [400, 98] width 59 height 12
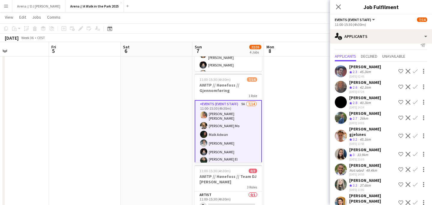
scroll to position [11, 0]
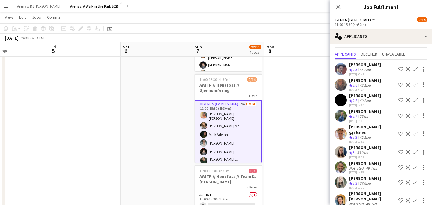
click at [417, 131] on app-icon "Confirm" at bounding box center [415, 133] width 5 height 5
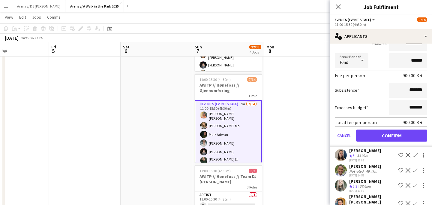
scroll to position [147, 0]
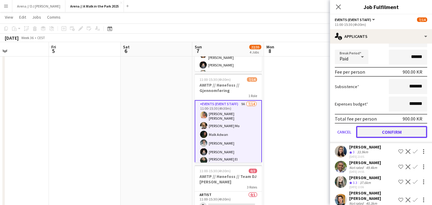
click at [388, 129] on button "Confirm" at bounding box center [391, 132] width 71 height 12
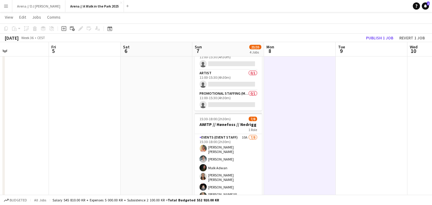
scroll to position [232, 0]
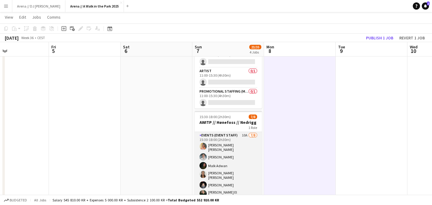
click at [223, 156] on app-card-role "Events (Event Staff) 10A [DATE] 15:30-18:00 (2h30m) [PERSON_NAME] [PERSON_NAME]…" at bounding box center [228, 175] width 67 height 87
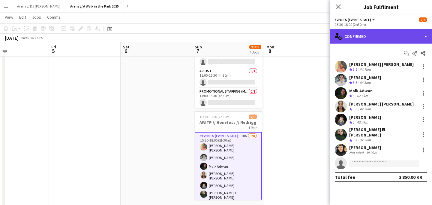
click at [377, 40] on div "single-neutral-actions-check-2 Confirmed" at bounding box center [381, 36] width 102 height 14
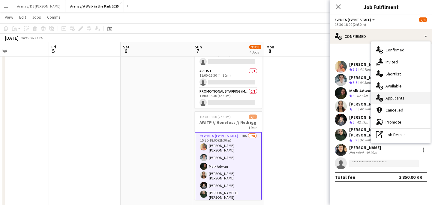
click at [396, 98] on div "single-neutral-actions-information Applicants" at bounding box center [400, 98] width 59 height 12
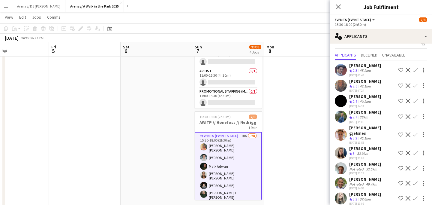
scroll to position [11, 0]
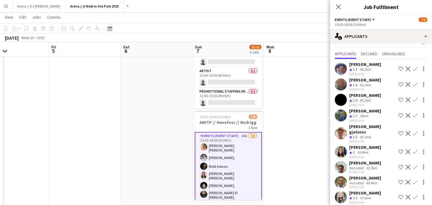
click at [417, 131] on app-icon "Confirm" at bounding box center [415, 133] width 5 height 5
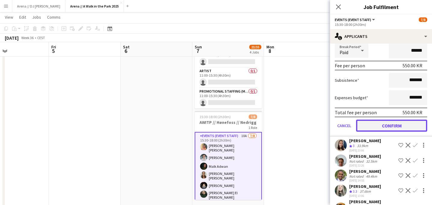
click at [406, 120] on button "Confirm" at bounding box center [391, 126] width 71 height 12
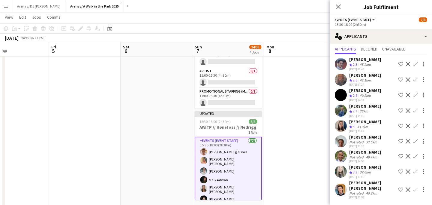
scroll to position [1, 0]
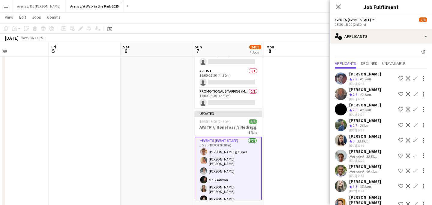
click at [295, 141] on app-date-cell at bounding box center [300, 74] width 72 height 476
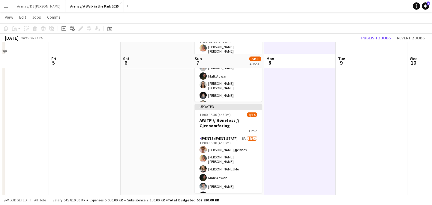
scroll to position [54, 0]
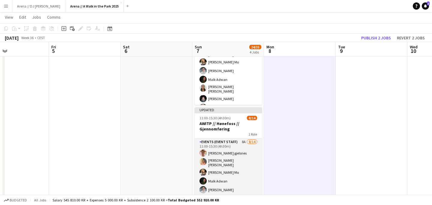
click at [234, 156] on app-card-role "Events (Event Staff) 8A [DATE] 11:00-15:30 (4h30m) [PERSON_NAME] gjelsnes [PERS…" at bounding box center [228, 206] width 67 height 137
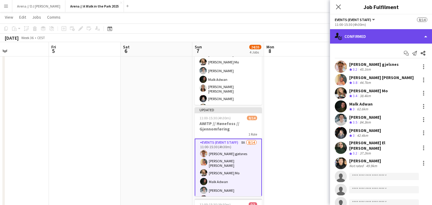
click at [407, 32] on div "single-neutral-actions-check-2 Confirmed" at bounding box center [381, 36] width 102 height 14
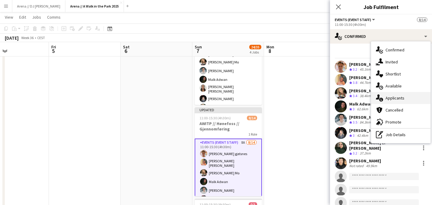
click at [415, 98] on div "single-neutral-actions-information Applicants" at bounding box center [400, 98] width 59 height 12
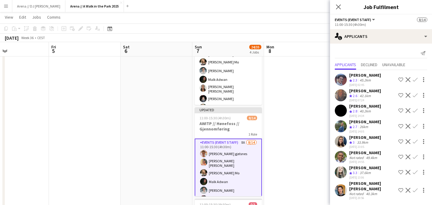
click at [364, 183] on div "[PERSON_NAME] [PERSON_NAME]" at bounding box center [373, 185] width 47 height 11
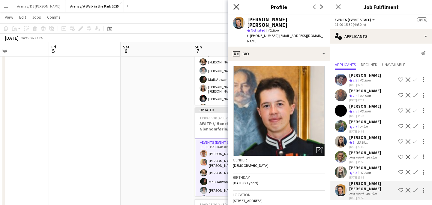
click at [239, 8] on icon "Close pop-in" at bounding box center [237, 7] width 6 height 6
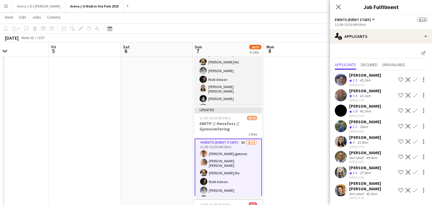
click at [241, 99] on app-card-role "Events (Event Staff) 10A [DATE] 07:30-11:00 (3h30m) [PERSON_NAME] [PERSON_NAME]…" at bounding box center [228, 89] width 67 height 104
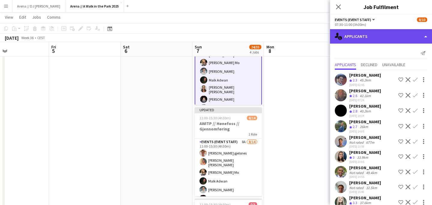
click at [418, 39] on div "single-neutral-actions-information Applicants" at bounding box center [381, 36] width 102 height 14
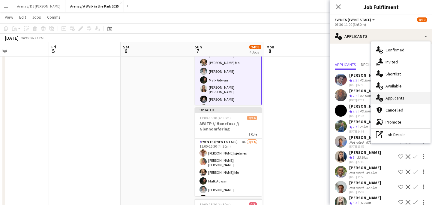
click at [394, 96] on div "single-neutral-actions-information Applicants" at bounding box center [400, 98] width 59 height 12
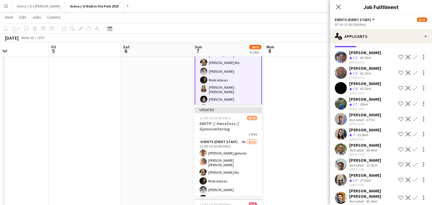
scroll to position [25, 0]
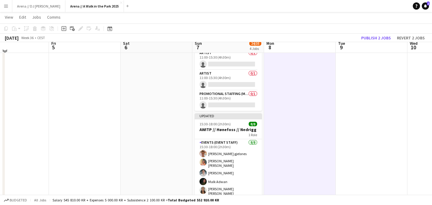
scroll to position [254, 0]
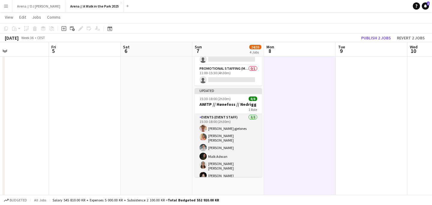
click at [237, 135] on app-card-role "Events (Event Staff) [DATE] 15:30-18:00 (2h30m) [PERSON_NAME] gjelsnes [PERSON_…" at bounding box center [228, 157] width 67 height 87
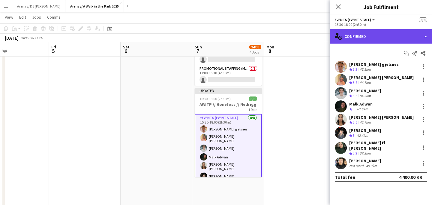
click at [413, 39] on div "single-neutral-actions-check-2 Confirmed" at bounding box center [381, 36] width 102 height 14
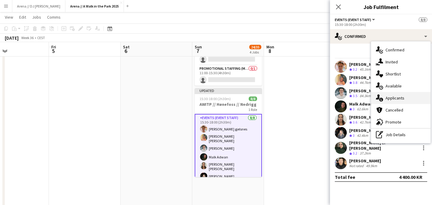
click at [399, 98] on div "single-neutral-actions-information Applicants" at bounding box center [400, 98] width 59 height 12
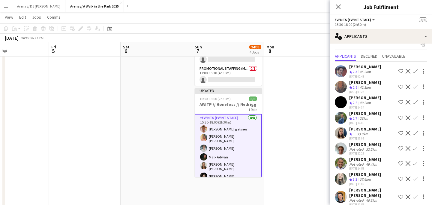
scroll to position [10, 0]
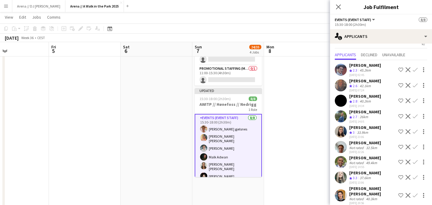
click at [291, 139] on app-date-cell at bounding box center [300, 51] width 72 height 476
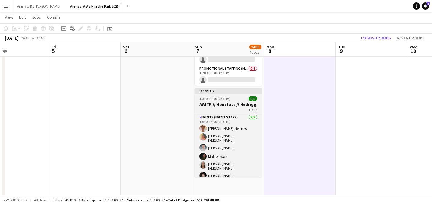
click at [220, 97] on span "15:30-18:00 (2h30m)" at bounding box center [215, 98] width 31 height 5
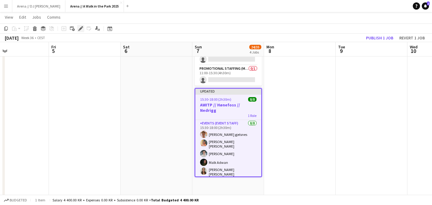
click at [83, 29] on icon "Edit" at bounding box center [80, 28] width 5 height 5
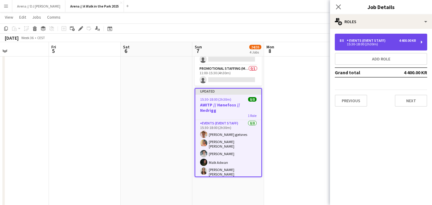
click at [401, 46] on div "8 x Events (Event Staff) 4 400.00 KR 15:30-18:00 (2h30m)" at bounding box center [381, 42] width 92 height 17
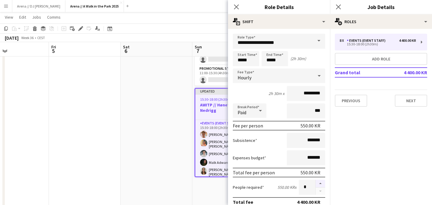
click at [322, 181] on button "button" at bounding box center [321, 184] width 10 height 8
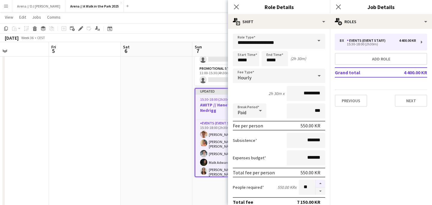
click at [322, 181] on button "button" at bounding box center [321, 184] width 10 height 8
type input "**"
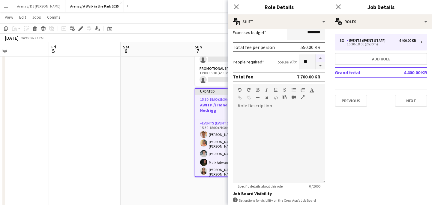
scroll to position [203, 0]
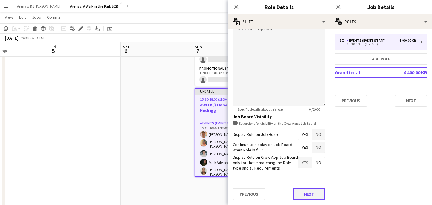
click at [307, 195] on button "Next" at bounding box center [309, 194] width 32 height 12
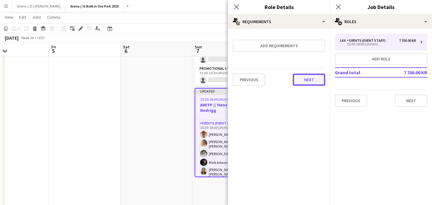
click at [313, 85] on button "Next" at bounding box center [309, 80] width 32 height 12
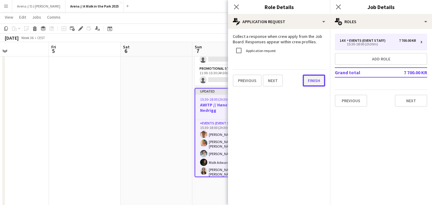
click at [313, 79] on button "Finish" at bounding box center [314, 80] width 23 height 12
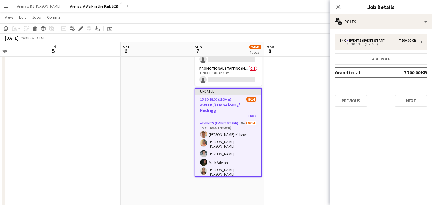
click at [290, 95] on app-date-cell at bounding box center [300, 51] width 72 height 476
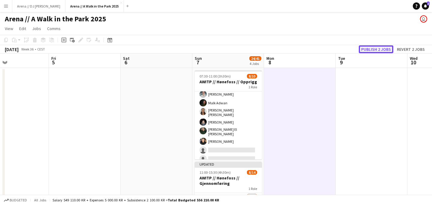
click at [375, 49] on button "Publish 2 jobs" at bounding box center [376, 49] width 35 height 8
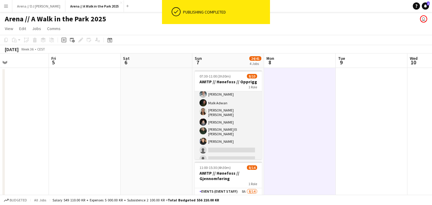
click at [238, 122] on app-card-role "Events (Event Staff) 10A [DATE] 07:30-11:00 (3h30m) [PERSON_NAME] [PERSON_NAME]…" at bounding box center [228, 112] width 67 height 104
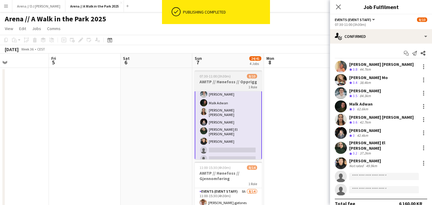
click at [233, 86] on div "1 Role" at bounding box center [228, 86] width 67 height 5
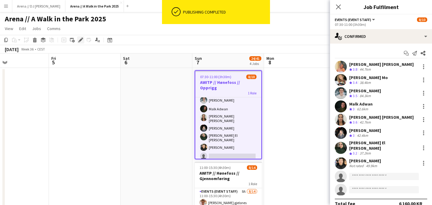
click at [83, 39] on icon at bounding box center [83, 39] width 2 height 2
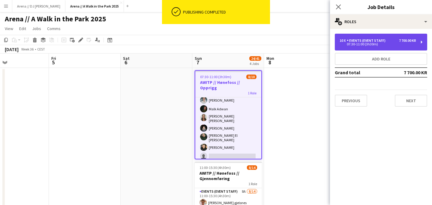
click at [403, 45] on div "07:30-11:00 (3h30m)" at bounding box center [378, 44] width 77 height 3
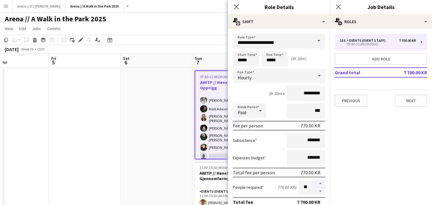
click at [320, 183] on button "button" at bounding box center [321, 184] width 10 height 8
type input "**"
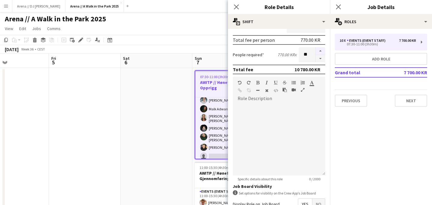
scroll to position [203, 0]
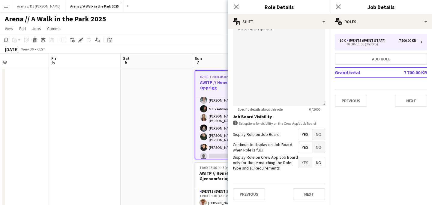
click at [314, 187] on div "Previous Next" at bounding box center [279, 194] width 92 height 22
click at [313, 193] on button "Next" at bounding box center [309, 194] width 32 height 12
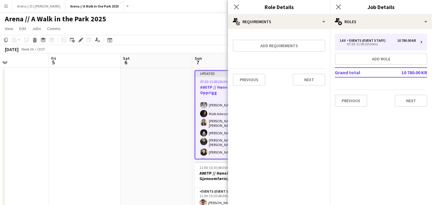
scroll to position [0, 0]
click at [311, 77] on button "Next" at bounding box center [309, 80] width 32 height 12
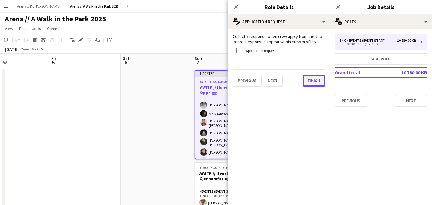
click at [314, 83] on button "Finish" at bounding box center [314, 80] width 23 height 12
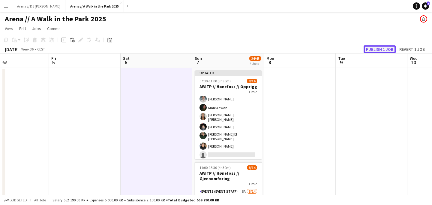
click at [377, 48] on button "Publish 1 job" at bounding box center [380, 49] width 32 height 8
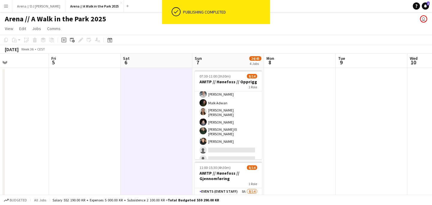
click at [229, 128] on app-card-role "Events (Event Staff) 10A [DATE] 07:30-11:00 (3h30m) [PERSON_NAME] [PERSON_NAME]…" at bounding box center [228, 129] width 67 height 139
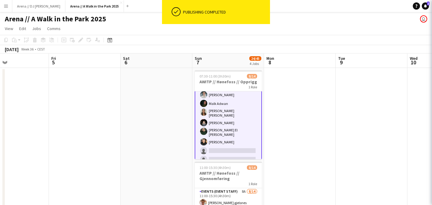
scroll to position [32, 0]
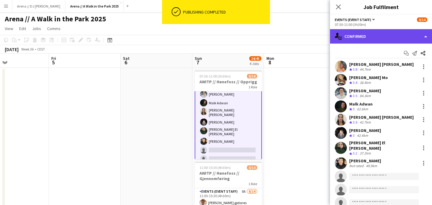
click at [398, 40] on div "single-neutral-actions-check-2 Confirmed" at bounding box center [381, 36] width 102 height 14
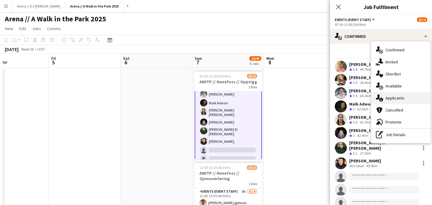
click at [400, 98] on div "single-neutral-actions-information Applicants" at bounding box center [400, 98] width 59 height 12
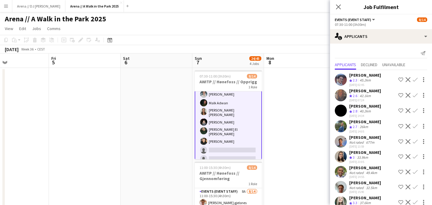
click at [417, 171] on app-icon "Confirm" at bounding box center [415, 171] width 5 height 5
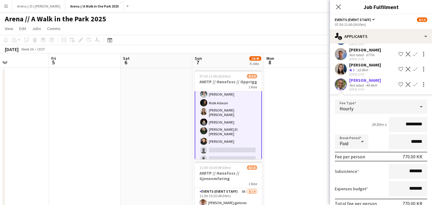
scroll to position [162, 0]
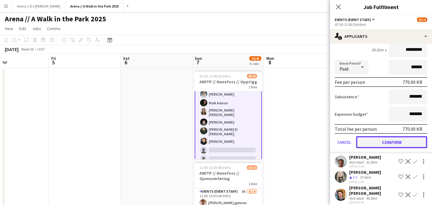
click at [380, 144] on button "Confirm" at bounding box center [391, 142] width 71 height 12
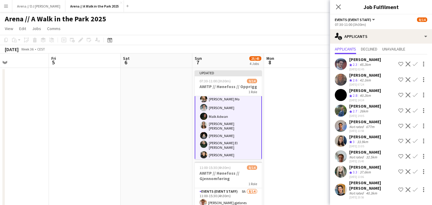
scroll to position [10, 0]
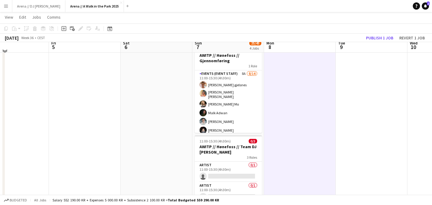
scroll to position [120, 0]
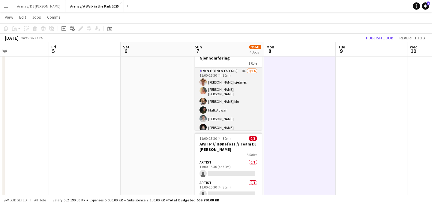
click at [241, 104] on app-card-role "Events (Event Staff) 8A [DATE] 11:00-15:30 (4h30m) [PERSON_NAME] gjelsnes [PERS…" at bounding box center [228, 136] width 67 height 137
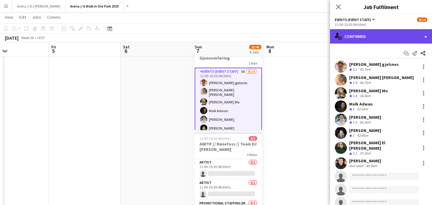
click at [388, 39] on div "single-neutral-actions-check-2 Confirmed" at bounding box center [381, 36] width 102 height 14
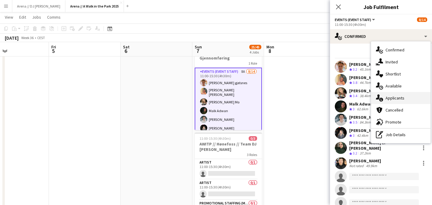
click at [392, 101] on div "single-neutral-actions-information Applicants" at bounding box center [400, 98] width 59 height 12
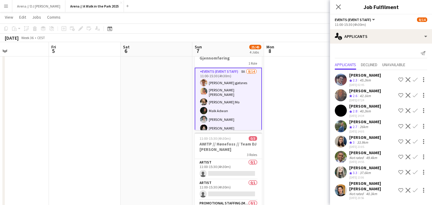
click at [416, 156] on app-icon "Confirm" at bounding box center [415, 156] width 5 height 5
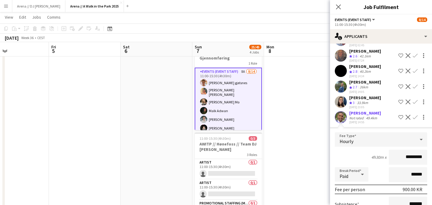
scroll to position [132, 0]
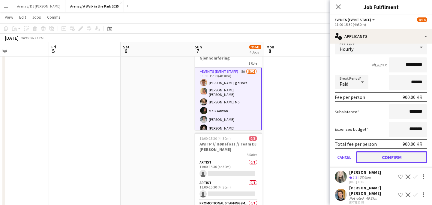
click at [394, 155] on button "Confirm" at bounding box center [391, 157] width 71 height 12
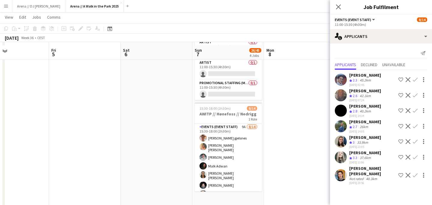
scroll to position [250, 0]
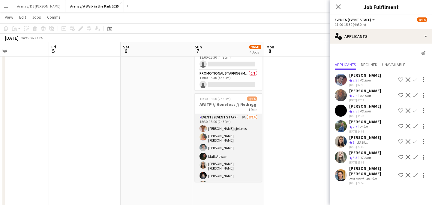
click at [237, 148] on app-card-role "Events (Event Staff) 9A [DATE] 15:30-18:00 (2h30m) [PERSON_NAME] gjelsnes [PERS…" at bounding box center [228, 183] width 67 height 139
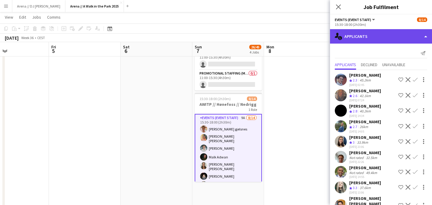
click at [421, 40] on div "single-neutral-actions-information Applicants" at bounding box center [381, 36] width 102 height 14
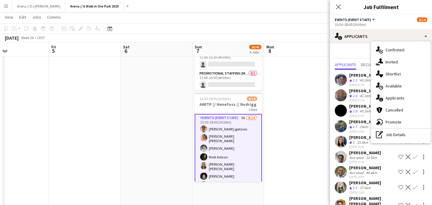
click at [415, 171] on app-icon "Confirm" at bounding box center [415, 171] width 5 height 5
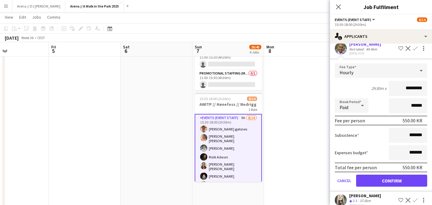
scroll to position [147, 0]
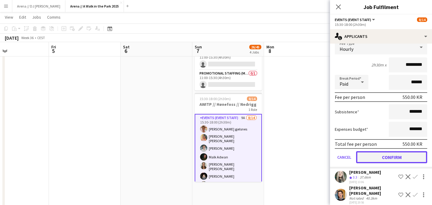
click at [407, 159] on button "Confirm" at bounding box center [391, 157] width 71 height 12
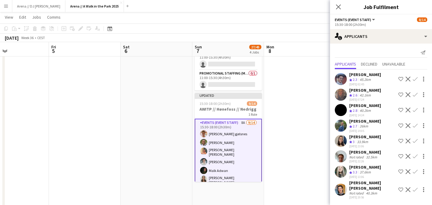
scroll to position [0, 0]
click at [286, 161] on app-date-cell at bounding box center [300, 56] width 72 height 476
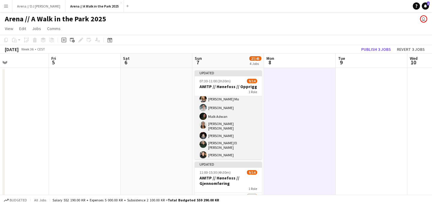
click at [233, 117] on app-card-role "Events (Event Staff) 9A [DATE] 07:30-11:00 (3h30m) [PERSON_NAME] [PERSON_NAME] …" at bounding box center [228, 134] width 67 height 139
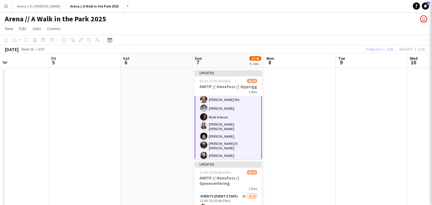
scroll to position [32, 0]
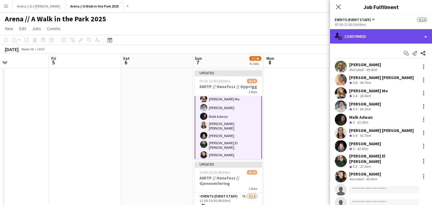
click at [401, 34] on div "single-neutral-actions-check-2 Confirmed" at bounding box center [381, 36] width 102 height 14
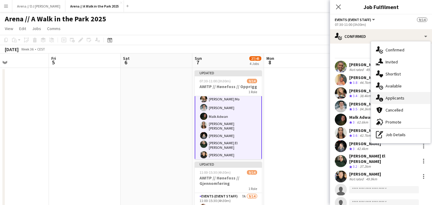
click at [397, 98] on div "single-neutral-actions-information Applicants" at bounding box center [400, 98] width 59 height 12
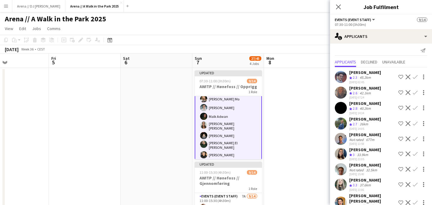
scroll to position [2, 0]
click at [415, 125] on app-icon "Confirm" at bounding box center [415, 124] width 5 height 5
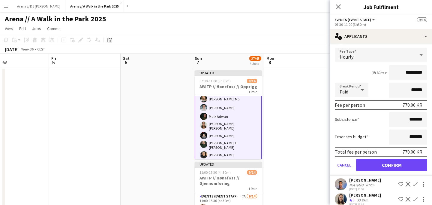
scroll to position [94, 0]
click at [404, 166] on button "Confirm" at bounding box center [391, 165] width 71 height 12
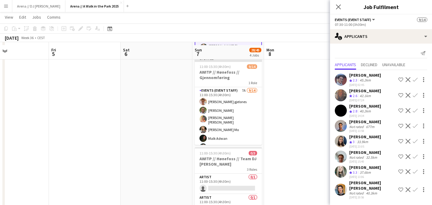
scroll to position [108, 0]
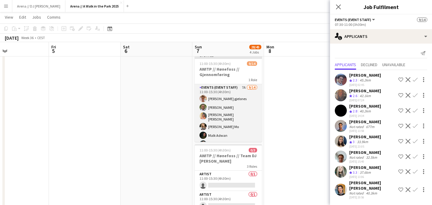
click at [242, 128] on app-card-role "Events (Event Staff) 7A [DATE] 11:00-15:30 (4h30m) [PERSON_NAME] gjelsnes [PERS…" at bounding box center [228, 152] width 67 height 137
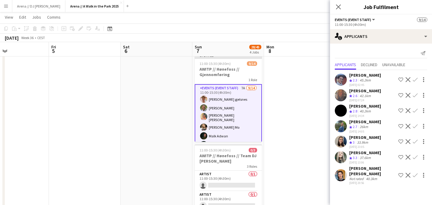
click at [417, 127] on app-icon "Confirm" at bounding box center [415, 126] width 5 height 5
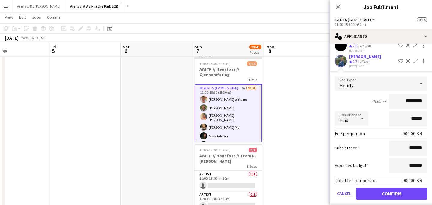
scroll to position [67, 0]
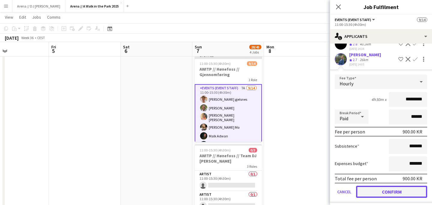
click at [387, 196] on button "Confirm" at bounding box center [391, 192] width 71 height 12
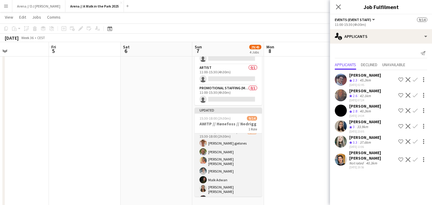
click at [244, 167] on app-card-role "Events (Event Staff) 8A [DATE] 15:30-18:00 (2h30m) [PERSON_NAME] gjelsnes [PERS…" at bounding box center [228, 198] width 67 height 139
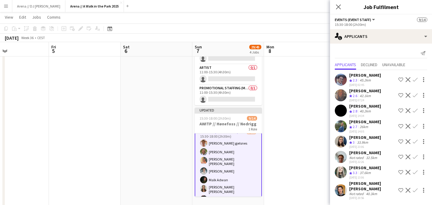
click at [415, 126] on app-icon "Confirm" at bounding box center [415, 126] width 5 height 5
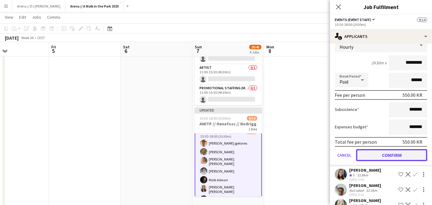
click at [389, 159] on button "Confirm" at bounding box center [391, 155] width 71 height 12
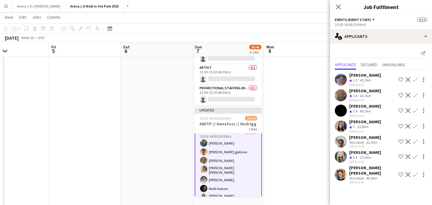
click at [371, 156] on div "37.6km" at bounding box center [366, 157] width 14 height 5
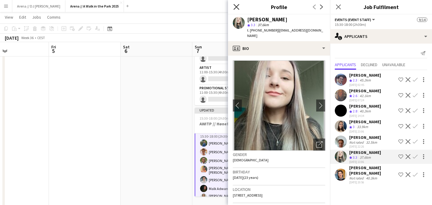
click at [239, 7] on icon "Close pop-in" at bounding box center [237, 7] width 6 height 6
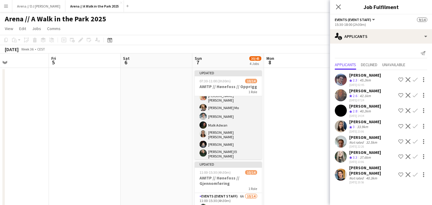
click at [227, 136] on app-card-role "Events (Event Staff) 8A [DATE] 07:30-11:00 (3h30m) [PERSON_NAME] [PERSON_NAME] …" at bounding box center [228, 134] width 67 height 139
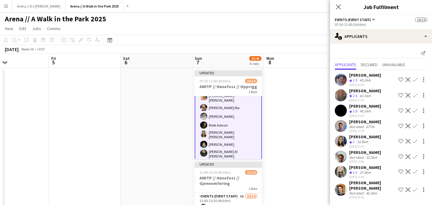
click at [417, 171] on app-icon "Confirm" at bounding box center [415, 171] width 5 height 5
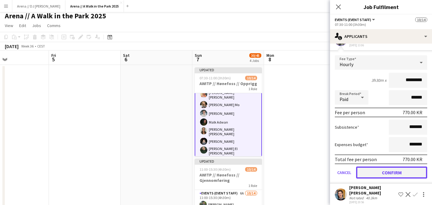
click at [388, 169] on button "Confirm" at bounding box center [391, 172] width 71 height 12
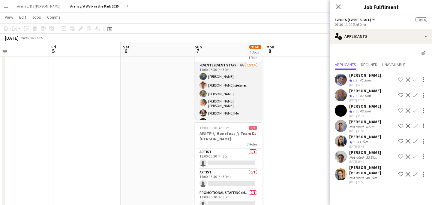
click at [240, 85] on app-card-role "Events (Event Staff) 6A [DATE] 11:00-15:30 (4h30m) [PERSON_NAME] [PERSON_NAME] …" at bounding box center [228, 130] width 67 height 137
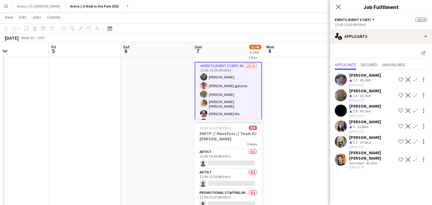
click at [415, 141] on app-icon "Confirm" at bounding box center [415, 141] width 5 height 5
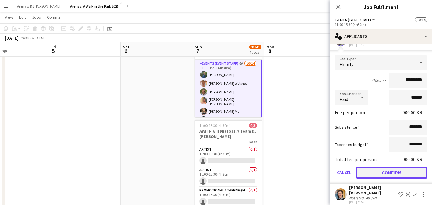
click at [388, 174] on button "Confirm" at bounding box center [391, 172] width 71 height 12
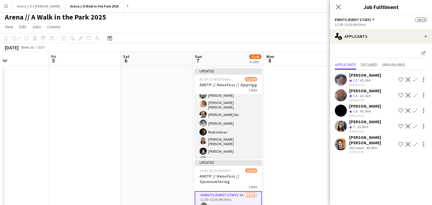
click at [246, 128] on app-card-role "Events (Event Staff) 7A [DATE] 07:30-11:00 (3h30m) [PERSON_NAME] [PERSON_NAME] …" at bounding box center [228, 132] width 67 height 139
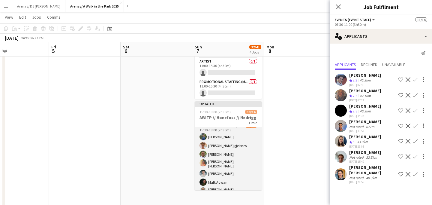
click at [231, 162] on app-card-role "Events (Event Staff) 7A [DATE] 15:30-18:00 (2h30m) [PERSON_NAME] [PERSON_NAME] …" at bounding box center [228, 191] width 67 height 139
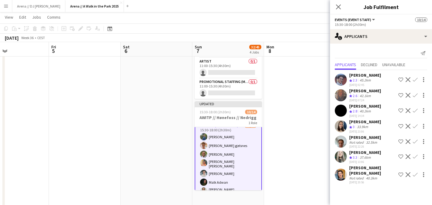
click at [416, 157] on app-icon "Confirm" at bounding box center [415, 156] width 5 height 5
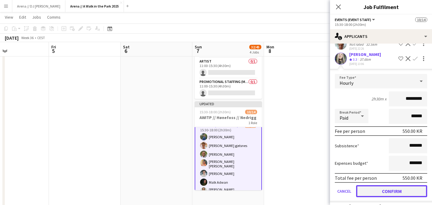
click at [393, 191] on button "Confirm" at bounding box center [391, 191] width 71 height 12
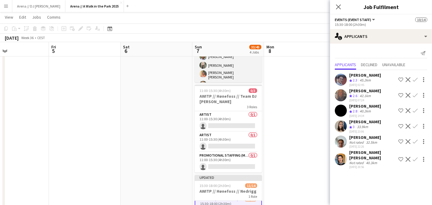
click at [237, 73] on app-card-role "Events (Event Staff) 5A [DATE] 11:00-15:30 (4h30m) [PERSON_NAME] [PERSON_NAME] …" at bounding box center [228, 93] width 67 height 137
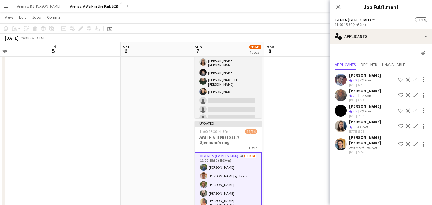
click at [243, 96] on app-card-role "Events (Event Staff) 7A [DATE] 07:30-11:00 (3h30m) [PERSON_NAME] [PERSON_NAME] …" at bounding box center [228, 54] width 67 height 139
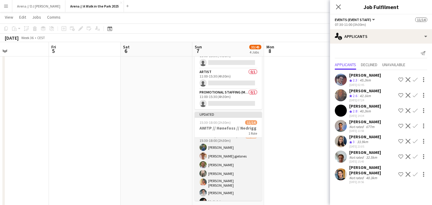
click at [235, 177] on app-card-role "Events (Event Staff) 6A [DATE] 15:30-18:00 (2h30m) [PERSON_NAME] [PERSON_NAME] …" at bounding box center [228, 202] width 67 height 139
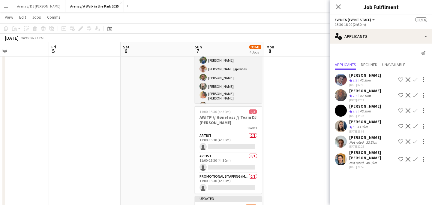
click at [248, 81] on app-card-role "Events (Event Staff) 5A [DATE] 11:00-15:30 (4h30m) [PERSON_NAME] [PERSON_NAME] …" at bounding box center [228, 114] width 67 height 137
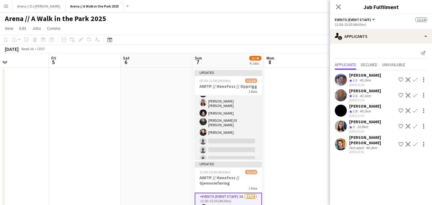
click at [245, 108] on app-card-role "Events (Event Staff) 7A [DATE] 07:30-11:00 (3h30m) [PERSON_NAME] [PERSON_NAME] …" at bounding box center [228, 94] width 67 height 139
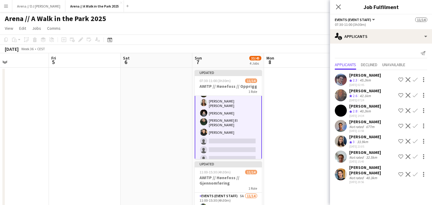
click at [415, 172] on app-icon "Confirm" at bounding box center [415, 174] width 5 height 5
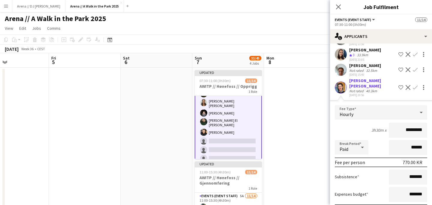
scroll to position [116, 0]
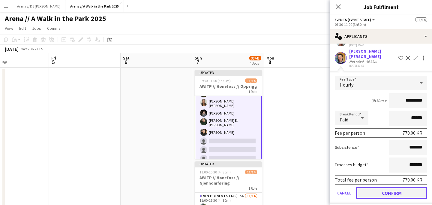
click at [387, 187] on button "Confirm" at bounding box center [391, 193] width 71 height 12
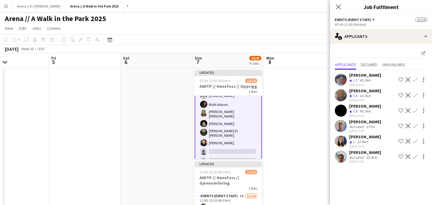
scroll to position [0, 0]
click at [254, 137] on app-card-role "Events (Event Staff) 6A [DATE] 07:30-11:00 (3h30m) [PERSON_NAME] [PERSON_NAME] …" at bounding box center [228, 96] width 67 height 142
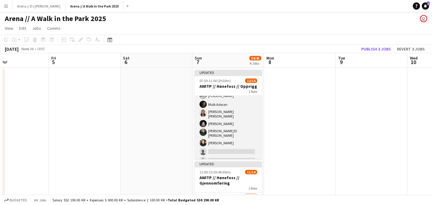
click at [244, 136] on app-card-role "Events (Event Staff) 6A [DATE] 07:30-11:00 (3h30m) [PERSON_NAME] [PERSON_NAME] …" at bounding box center [228, 95] width 67 height 141
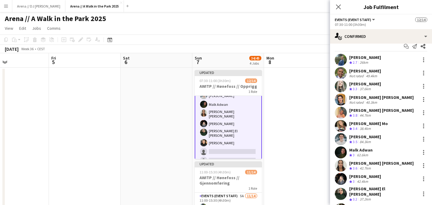
scroll to position [7, 0]
click at [424, 99] on div at bounding box center [423, 98] width 1 height 1
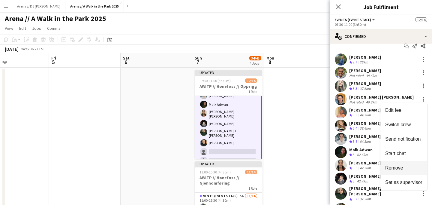
click at [400, 165] on span "Remove" at bounding box center [404, 167] width 37 height 5
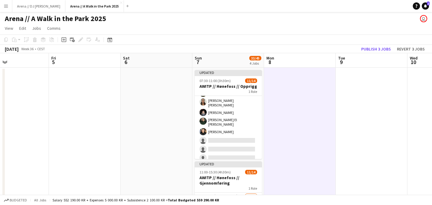
scroll to position [71, 0]
click at [377, 46] on button "Publish 3 jobs" at bounding box center [376, 49] width 35 height 8
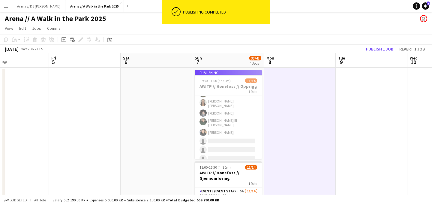
scroll to position [66, 0]
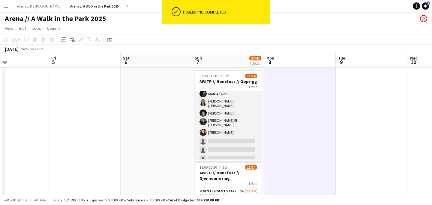
click at [225, 132] on app-card-role "Events (Event Staff) 6A [DATE] 07:30-11:00 (3h30m) [PERSON_NAME] [PERSON_NAME] …" at bounding box center [228, 94] width 67 height 139
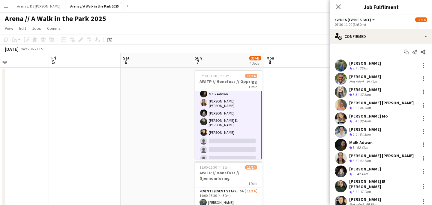
scroll to position [0, 0]
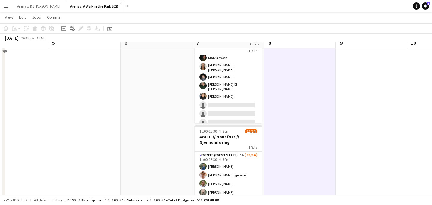
scroll to position [28, 0]
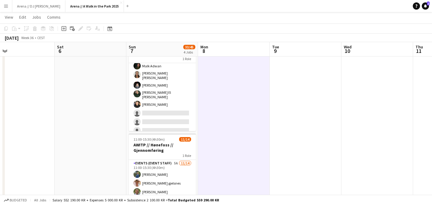
drag, startPoint x: 374, startPoint y: 134, endPoint x: 155, endPoint y: 141, distance: 219.0
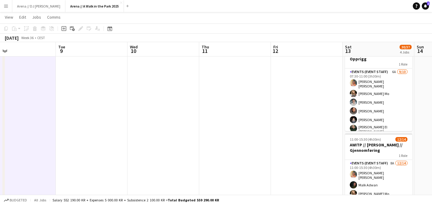
drag, startPoint x: 224, startPoint y: 143, endPoint x: 119, endPoint y: 143, distance: 104.8
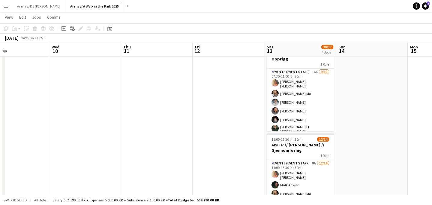
scroll to position [0, 166]
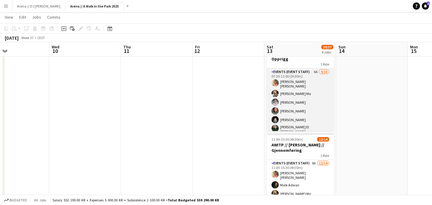
click at [297, 110] on app-card-role "Events (Event Staff) 6A [DATE] 07:30-11:00 (3h30m) [PERSON_NAME] [PERSON_NAME] …" at bounding box center [300, 119] width 67 height 102
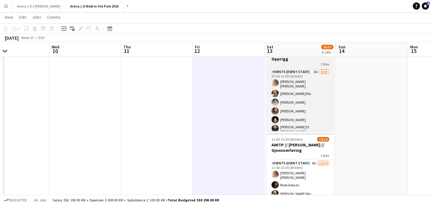
click at [289, 62] on div "1 Role" at bounding box center [300, 64] width 67 height 5
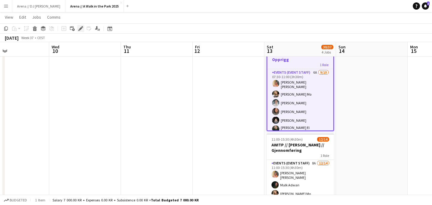
click at [83, 28] on icon "Edit" at bounding box center [80, 28] width 5 height 5
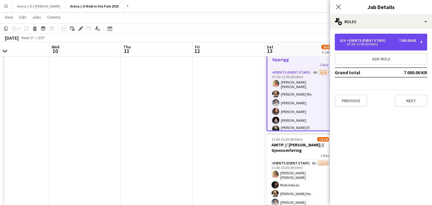
click at [410, 36] on div "10 x Events (Event Staff) 7 000.00 KR 07:30-11:00 (3h30m)" at bounding box center [381, 42] width 92 height 17
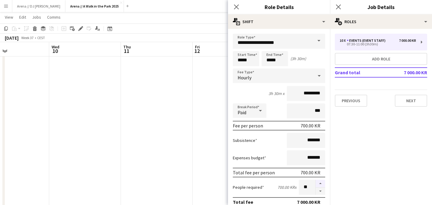
click at [321, 184] on button "button" at bounding box center [321, 184] width 10 height 8
type input "**"
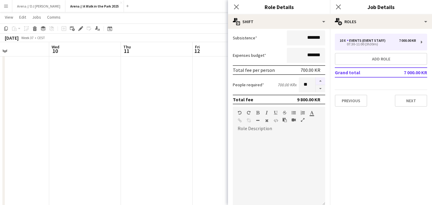
scroll to position [197, 0]
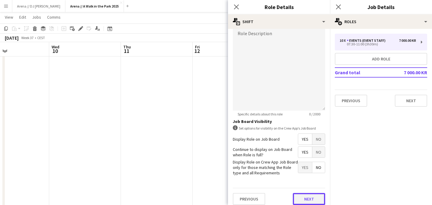
click at [310, 198] on button "Next" at bounding box center [309, 199] width 32 height 12
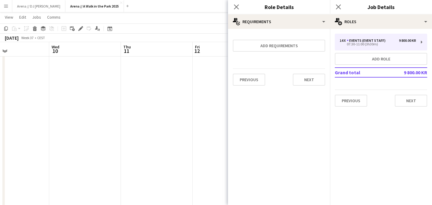
scroll to position [0, 0]
click at [317, 82] on button "Next" at bounding box center [309, 80] width 32 height 12
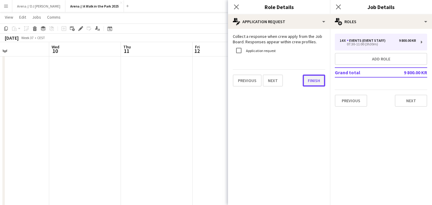
click at [311, 79] on button "Finish" at bounding box center [314, 80] width 23 height 12
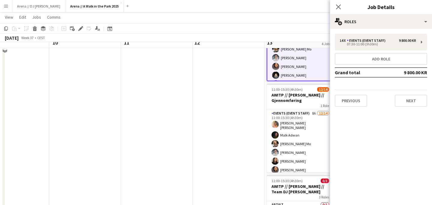
scroll to position [82, 0]
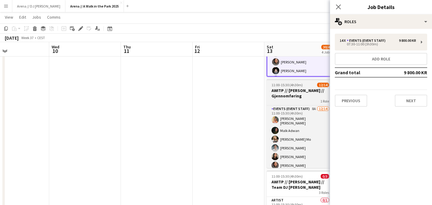
click at [284, 100] on div "1 Role" at bounding box center [300, 100] width 67 height 5
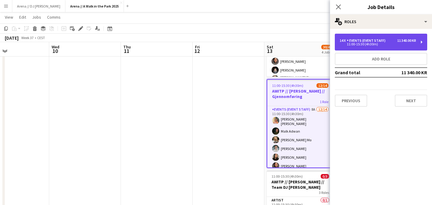
click at [407, 35] on div "14 x Events (Event Staff) 11 340.00 KR 11:00-15:30 (4h30m)" at bounding box center [381, 42] width 92 height 17
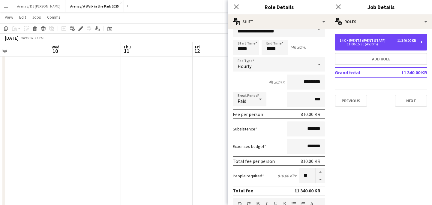
scroll to position [11, 0]
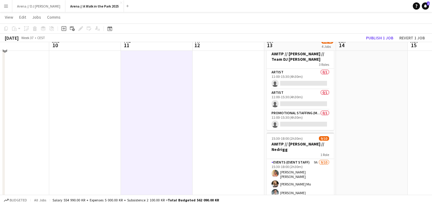
scroll to position [219, 0]
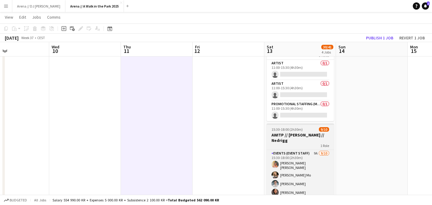
click at [318, 134] on h3 "AWITP // [PERSON_NAME] // Nedrigg" at bounding box center [300, 137] width 67 height 11
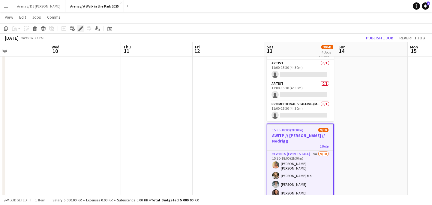
click at [83, 28] on div "Edit" at bounding box center [80, 28] width 7 height 7
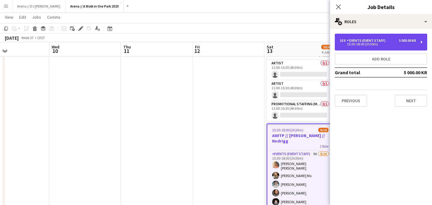
click at [369, 41] on div "Events (Event Staff)" at bounding box center [367, 40] width 41 height 4
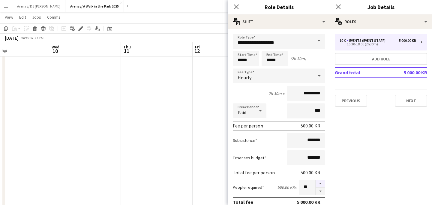
click at [322, 186] on button "button" at bounding box center [321, 184] width 10 height 8
type input "**"
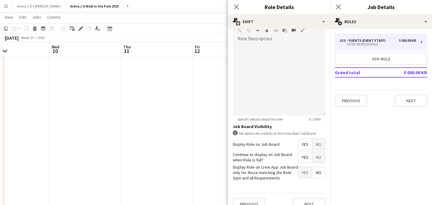
scroll to position [203, 0]
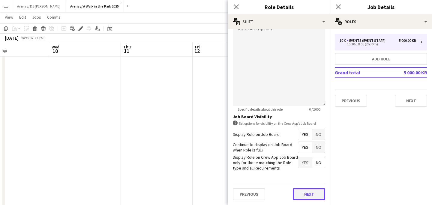
click at [316, 190] on button "Next" at bounding box center [309, 194] width 32 height 12
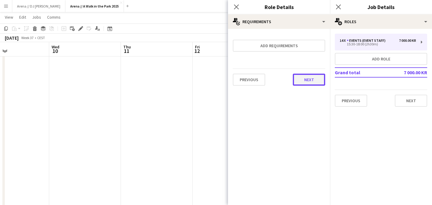
click at [308, 80] on button "Next" at bounding box center [309, 80] width 32 height 12
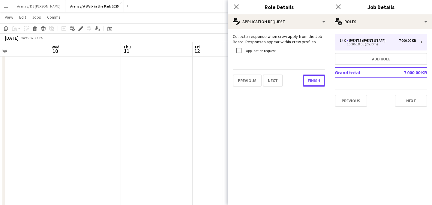
click at [308, 80] on button "Finish" at bounding box center [314, 80] width 23 height 12
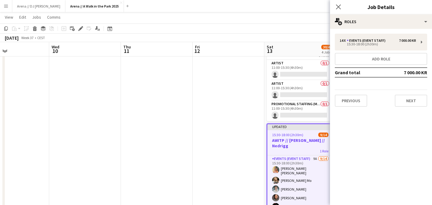
click at [292, 18] on app-page-menu "View Day view expanded Day view collapsed Month view Date picker Jump to [DATE]…" at bounding box center [216, 17] width 432 height 11
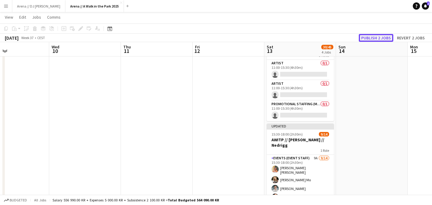
click at [374, 41] on button "Publish 2 jobs" at bounding box center [376, 38] width 35 height 8
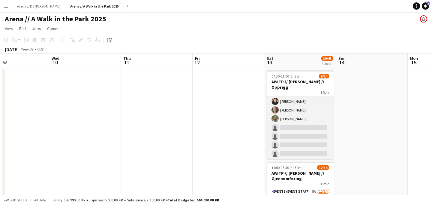
click at [319, 112] on app-card-role "Events (Event Staff) 6A [DATE] 07:30-11:00 (3h30m) [PERSON_NAME] [PERSON_NAME] …" at bounding box center [300, 99] width 67 height 137
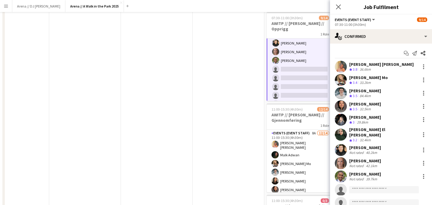
scroll to position [66, 0]
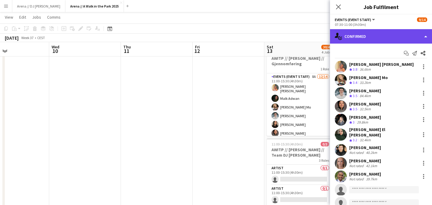
click at [412, 39] on div "single-neutral-actions-check-2 Confirmed" at bounding box center [381, 36] width 102 height 14
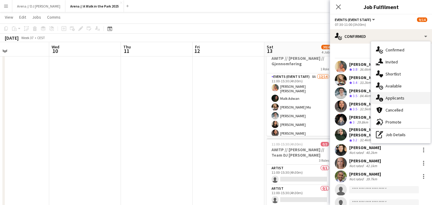
click at [403, 95] on div "single-neutral-actions-information Applicants" at bounding box center [400, 98] width 59 height 12
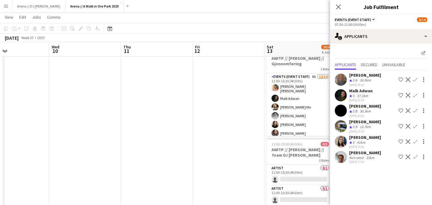
click at [416, 94] on app-icon "Confirm" at bounding box center [415, 95] width 5 height 5
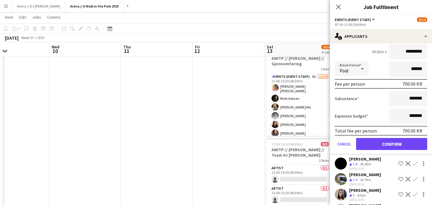
scroll to position [101, 0]
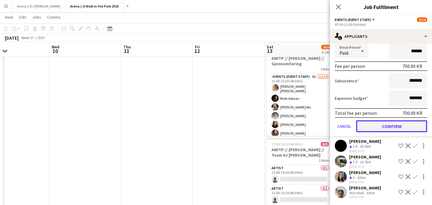
click at [389, 124] on button "Confirm" at bounding box center [391, 126] width 71 height 12
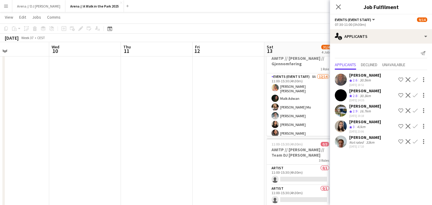
scroll to position [0, 0]
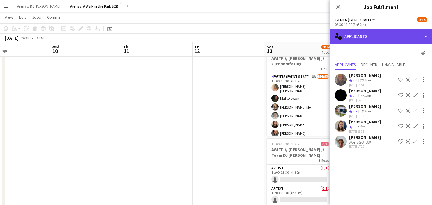
click at [366, 39] on div "single-neutral-actions-information Applicants" at bounding box center [381, 36] width 102 height 14
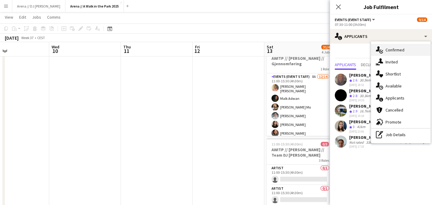
click at [376, 49] on div "single-neutral-actions-check-2 Confirmed" at bounding box center [400, 50] width 59 height 12
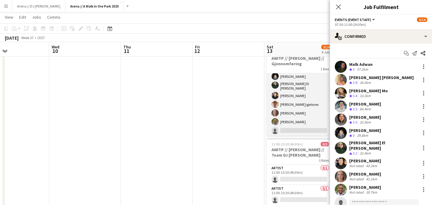
scroll to position [71, 0]
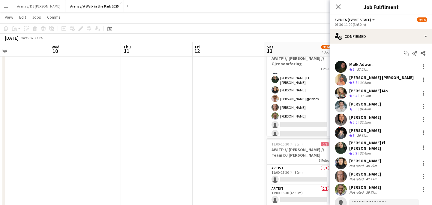
click at [229, 147] on app-date-cell at bounding box center [229, 191] width 72 height 476
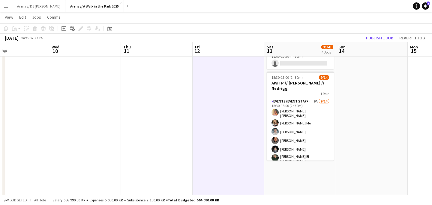
scroll to position [280, 0]
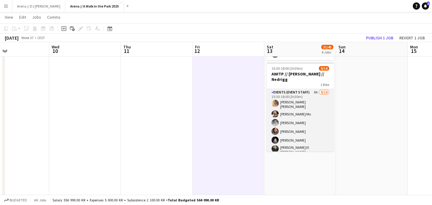
click at [297, 134] on app-card-role "Events (Event Staff) 9A [DATE] 15:30-18:00 (2h30m) [PERSON_NAME] [PERSON_NAME] …" at bounding box center [300, 157] width 67 height 137
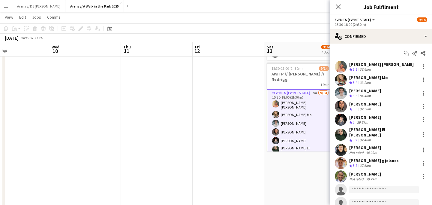
click at [244, 119] on app-date-cell at bounding box center [229, 25] width 72 height 476
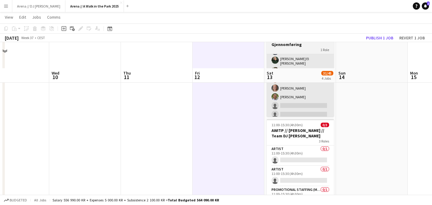
scroll to position [126, 0]
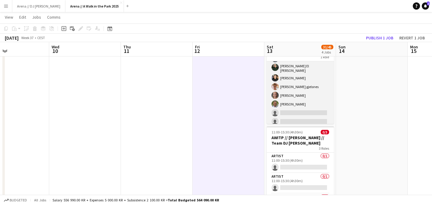
click at [300, 89] on app-card-role "Events (Event Staff) 8A [DATE] 11:00-15:30 (4h30m) [PERSON_NAME] [PERSON_NAME] …" at bounding box center [300, 58] width 67 height 137
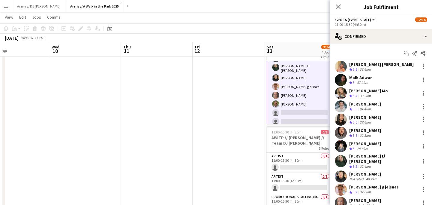
click at [233, 118] on app-date-cell at bounding box center [229, 179] width 72 height 476
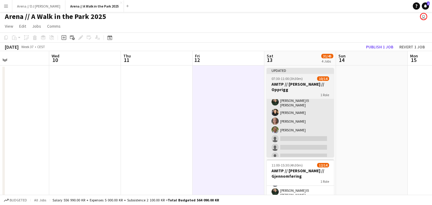
scroll to position [1, 0]
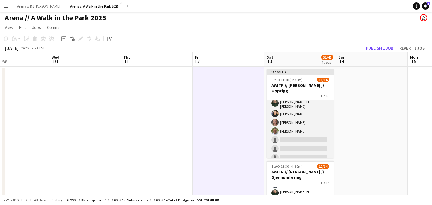
click at [293, 123] on app-card-role "Events (Event Staff) 5A [DATE] 07:30-11:00 (3h30m) [PERSON_NAME] [PERSON_NAME] …" at bounding box center [300, 103] width 67 height 137
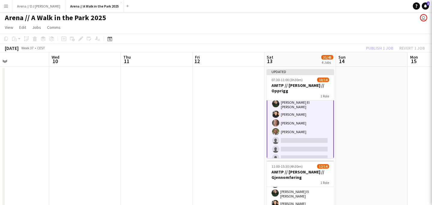
scroll to position [66, 0]
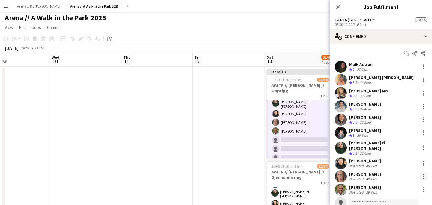
click at [423, 173] on div at bounding box center [423, 176] width 7 height 7
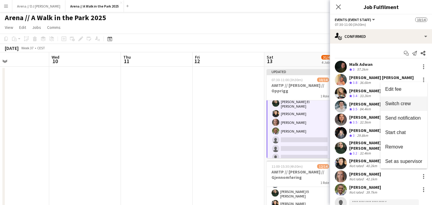
click at [406, 106] on span "Switch crew" at bounding box center [404, 103] width 37 height 5
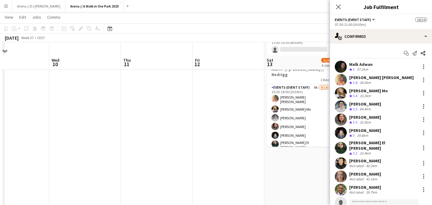
scroll to position [311, 0]
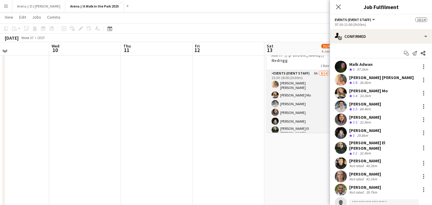
click at [295, 107] on app-card-role "Events (Event Staff) 9A [DATE] 15:30-18:00 (2h30m) [PERSON_NAME] [PERSON_NAME] …" at bounding box center [300, 138] width 67 height 137
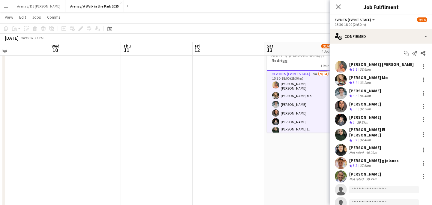
scroll to position [75, 0]
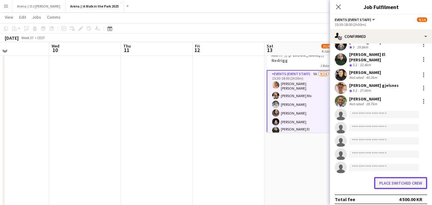
click at [403, 177] on button "Place switched crew" at bounding box center [400, 183] width 53 height 12
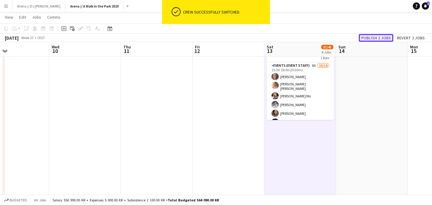
click at [380, 37] on button "Publish 2 jobs" at bounding box center [376, 38] width 35 height 8
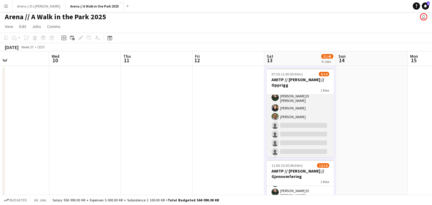
click at [309, 132] on app-card-role "Events (Event Staff) 5A [DATE] 07:30-11:00 (3h30m) [PERSON_NAME] [PERSON_NAME] …" at bounding box center [300, 97] width 67 height 137
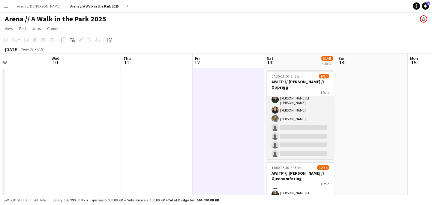
click at [312, 125] on app-card-role "Events (Event Staff) 5A [DATE] 07:30-11:00 (3h30m) [PERSON_NAME] [PERSON_NAME] …" at bounding box center [300, 99] width 67 height 137
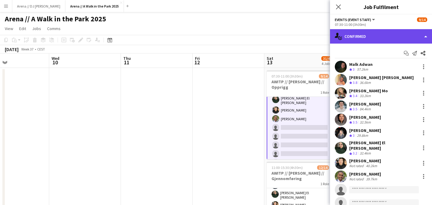
click at [403, 34] on div "single-neutral-actions-check-2 Confirmed" at bounding box center [381, 36] width 102 height 14
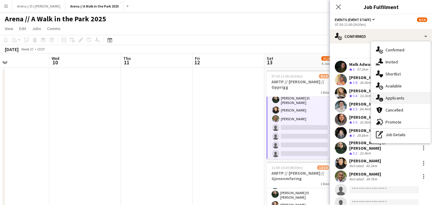
click at [397, 96] on div "single-neutral-actions-information Applicants" at bounding box center [400, 98] width 59 height 12
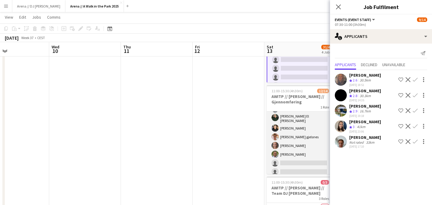
click at [293, 146] on app-card-role "Events (Event Staff) 8A [DATE] 11:00-15:30 (4h30m) [PERSON_NAME] [PERSON_NAME] …" at bounding box center [300, 108] width 67 height 137
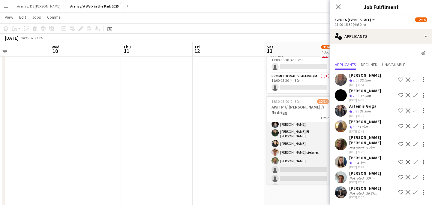
click at [291, 160] on app-card-role "Events (Event Staff) 8A [DATE] 15:30-18:00 (2h30m) [PERSON_NAME] [PERSON_NAME] …" at bounding box center [300, 132] width 67 height 137
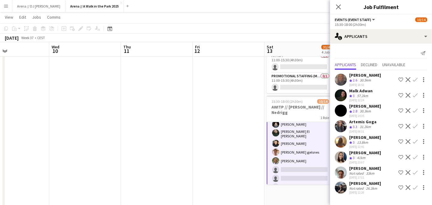
click at [357, 170] on div "[PERSON_NAME]" at bounding box center [366, 167] width 32 height 5
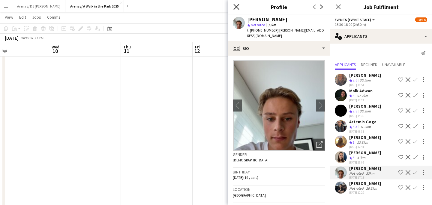
click at [239, 9] on icon at bounding box center [237, 7] width 6 height 6
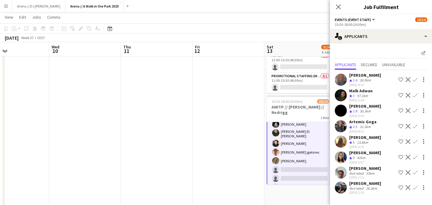
click at [417, 170] on app-icon "Confirm" at bounding box center [415, 172] width 5 height 5
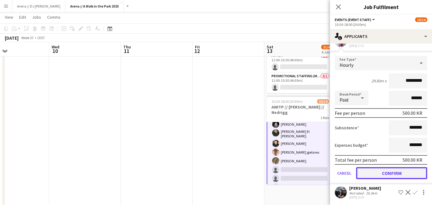
click at [382, 173] on button "Confirm" at bounding box center [391, 173] width 71 height 12
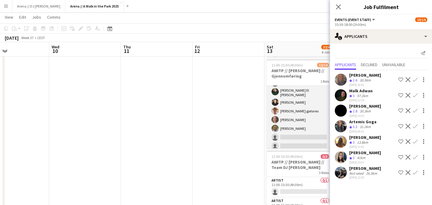
click at [304, 123] on app-card-role "Events (Event Staff) 8A [DATE] 11:00-15:30 (4h30m) [PERSON_NAME] [PERSON_NAME] …" at bounding box center [300, 82] width 67 height 137
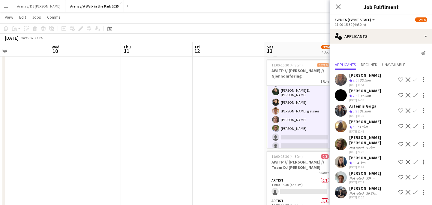
click at [415, 175] on app-icon "Confirm" at bounding box center [415, 177] width 5 height 5
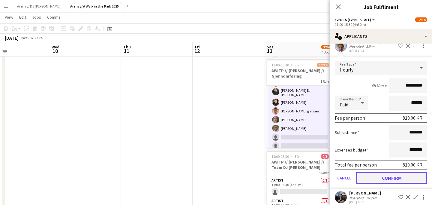
click at [380, 172] on button "Confirm" at bounding box center [391, 178] width 71 height 12
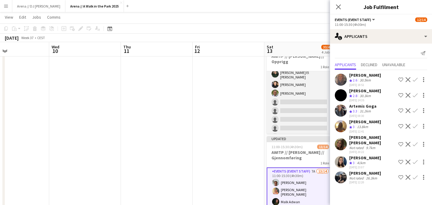
click at [306, 106] on app-card-role "Events (Event Staff) 5A [DATE] 07:30-11:00 (3h30m) [PERSON_NAME] [PERSON_NAME] …" at bounding box center [300, 73] width 67 height 137
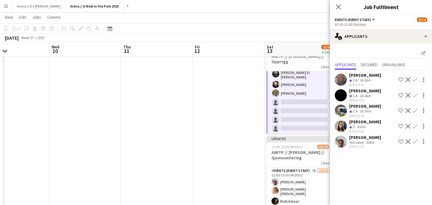
click at [415, 142] on app-icon "Confirm" at bounding box center [415, 141] width 5 height 5
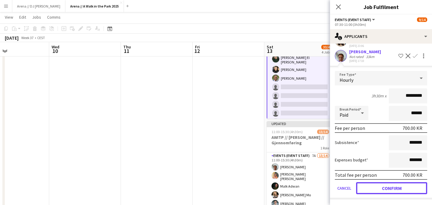
click at [391, 188] on button "Confirm" at bounding box center [391, 188] width 71 height 12
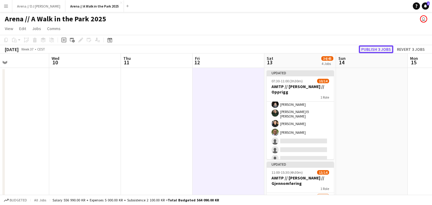
click at [388, 50] on button "Publish 3 jobs" at bounding box center [376, 49] width 35 height 8
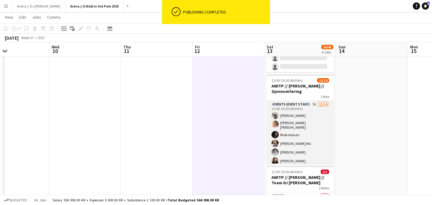
click at [300, 128] on app-card-role "Events (Event Staff) 7A 13/14 11:00-15:30 (4h30m) [PERSON_NAME] [PERSON_NAME] […" at bounding box center [300, 169] width 67 height 137
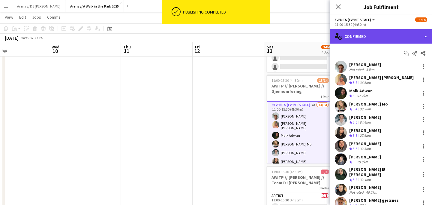
click at [394, 37] on div "single-neutral-actions-check-2 Confirmed" at bounding box center [381, 36] width 102 height 14
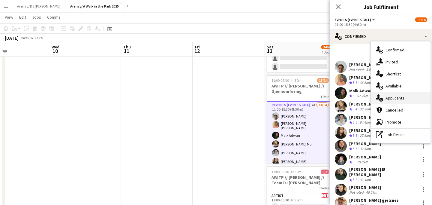
click at [396, 99] on div "single-neutral-actions-information Applicants" at bounding box center [400, 98] width 59 height 12
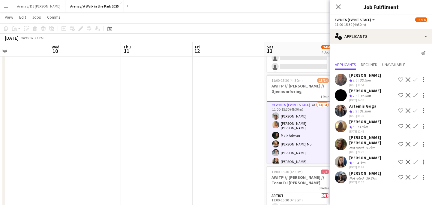
click at [418, 111] on app-icon "Confirm" at bounding box center [415, 110] width 5 height 5
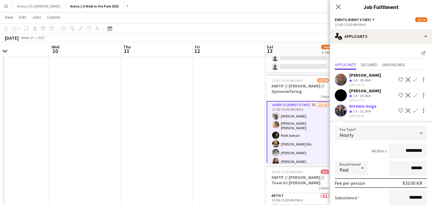
click at [356, 109] on span "3.3" at bounding box center [355, 111] width 5 height 5
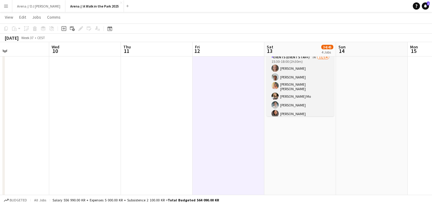
click at [307, 94] on app-card-role "Events (Event Staff) 7A [DATE] 15:30-18:00 (2h30m) [PERSON_NAME] [PERSON_NAME] …" at bounding box center [300, 122] width 67 height 137
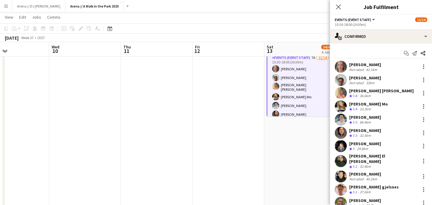
click at [399, 46] on div "Start chat Send notification Share [PERSON_NAME] Not rated 42.1km [PERSON_NAME]…" at bounding box center [381, 155] width 102 height 222
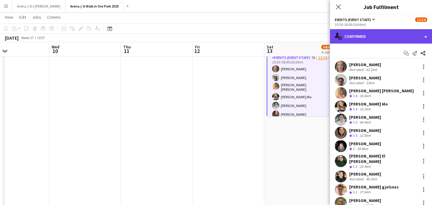
click at [398, 39] on div "single-neutral-actions-check-2 Confirmed" at bounding box center [381, 36] width 102 height 14
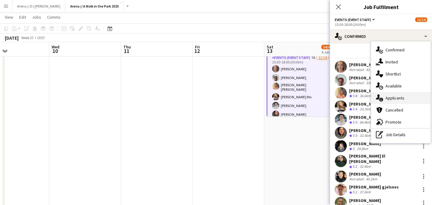
click at [399, 100] on div "single-neutral-actions-information Applicants" at bounding box center [400, 98] width 59 height 12
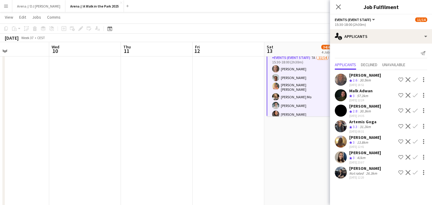
click at [418, 124] on button "Confirm" at bounding box center [415, 126] width 7 height 7
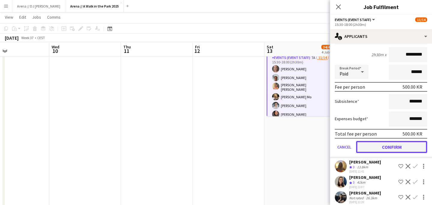
click at [392, 149] on button "Confirm" at bounding box center [391, 147] width 71 height 12
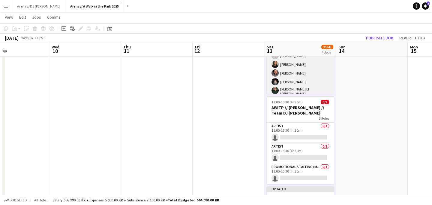
click at [290, 70] on app-card-role "Events (Event Staff) 7A 13/14 11:00-15:30 (4h30m) [PERSON_NAME] [PERSON_NAME] […" at bounding box center [300, 73] width 67 height 137
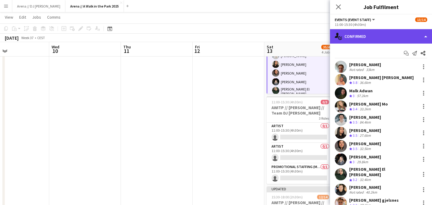
click at [419, 35] on div "single-neutral-actions-check-2 Confirmed" at bounding box center [381, 36] width 102 height 14
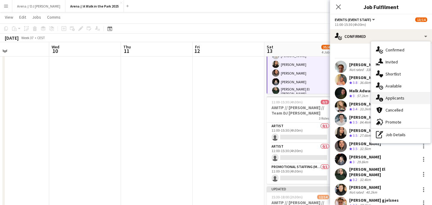
click at [402, 100] on div "single-neutral-actions-information Applicants" at bounding box center [400, 98] width 59 height 12
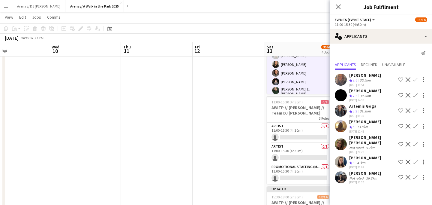
click at [416, 111] on app-icon "Confirm" at bounding box center [415, 110] width 5 height 5
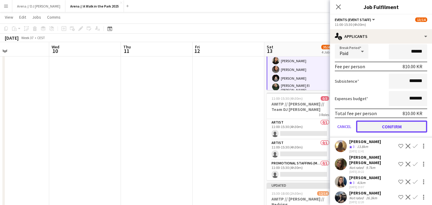
click at [382, 132] on button "Confirm" at bounding box center [391, 126] width 71 height 12
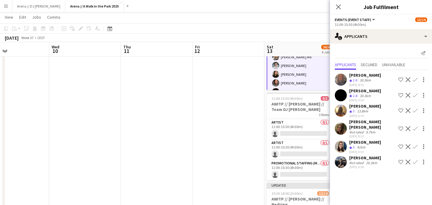
click at [262, 128] on app-date-cell at bounding box center [229, 146] width 72 height 476
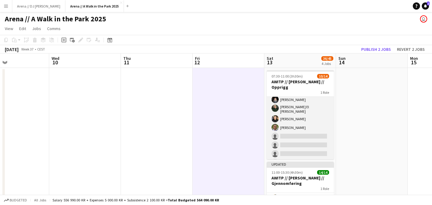
click at [297, 121] on app-card-role "Events (Event Staff) 4A [DATE] 07:30-11:00 (3h30m) [PERSON_NAME] [PERSON_NAME] …" at bounding box center [300, 99] width 67 height 137
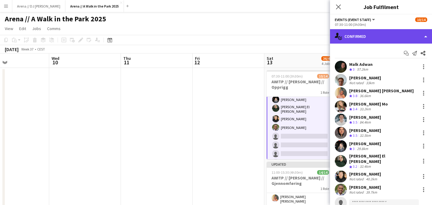
click at [395, 33] on div "single-neutral-actions-check-2 Confirmed" at bounding box center [381, 36] width 102 height 14
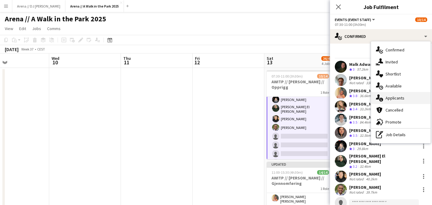
click at [394, 99] on div "single-neutral-actions-information Applicants" at bounding box center [400, 98] width 59 height 12
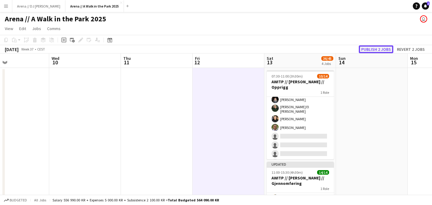
click at [372, 51] on button "Publish 2 jobs" at bounding box center [376, 49] width 35 height 8
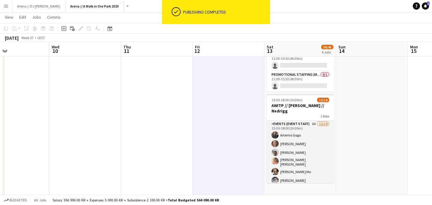
click at [313, 137] on app-card-role "Events (Event Staff) 6A [DATE] 15:30-18:00 (2h30m) [PERSON_NAME] [PERSON_NAME] …" at bounding box center [300, 188] width 67 height 137
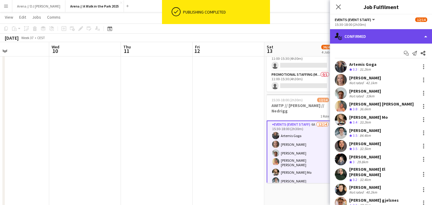
click at [388, 39] on div "single-neutral-actions-check-2 Confirmed" at bounding box center [381, 36] width 102 height 14
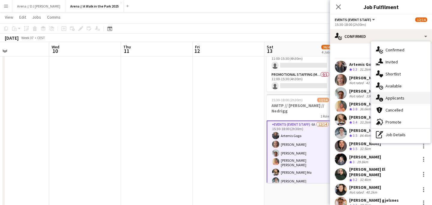
click at [391, 97] on div "single-neutral-actions-information Applicants" at bounding box center [400, 98] width 59 height 12
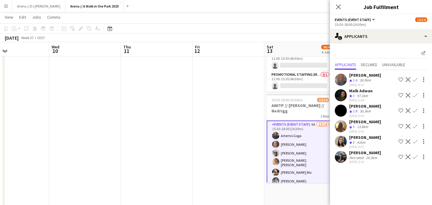
click at [416, 94] on app-icon "Confirm" at bounding box center [415, 95] width 5 height 5
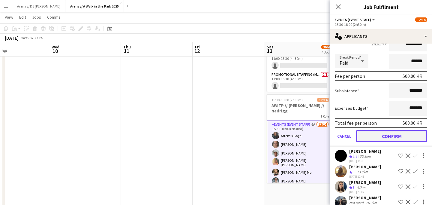
click at [391, 138] on button "Confirm" at bounding box center [391, 136] width 71 height 12
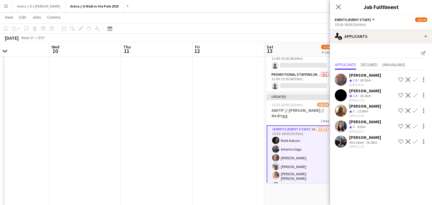
click at [250, 143] on app-date-cell at bounding box center [229, 57] width 72 height 476
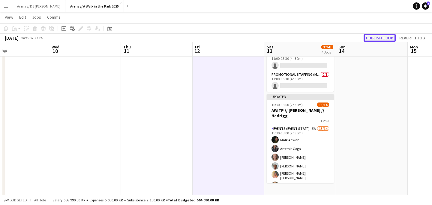
click at [386, 35] on button "Publish 1 job" at bounding box center [380, 38] width 32 height 8
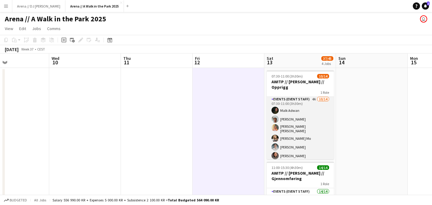
scroll to position [0, 0]
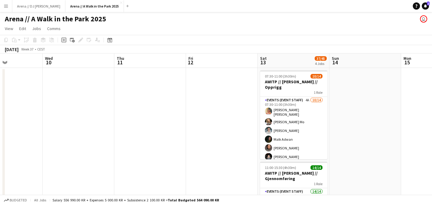
drag, startPoint x: 157, startPoint y: 116, endPoint x: 374, endPoint y: 114, distance: 216.5
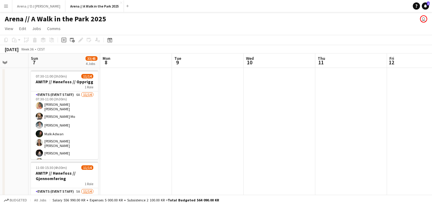
drag, startPoint x: 198, startPoint y: 102, endPoint x: 391, endPoint y: 107, distance: 192.8
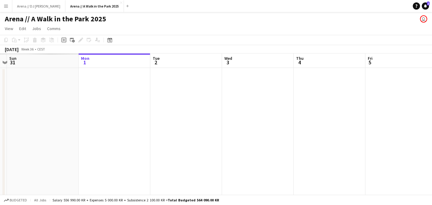
drag, startPoint x: 161, startPoint y: 107, endPoint x: 411, endPoint y: 105, distance: 250.7
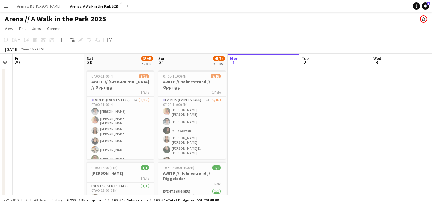
scroll to position [0, 165]
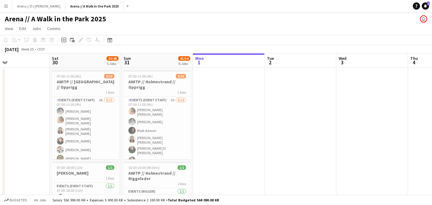
drag, startPoint x: 172, startPoint y: 105, endPoint x: 304, endPoint y: 108, distance: 132.1
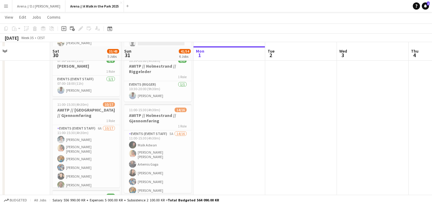
scroll to position [111, 0]
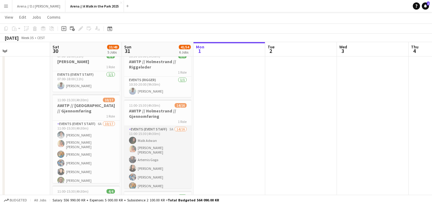
click at [164, 158] on app-card-role "Events (Event Staff) 5A 14/16 11:00-15:30 (4h30m) [PERSON_NAME] [PERSON_NAME] […" at bounding box center [157, 203] width 67 height 155
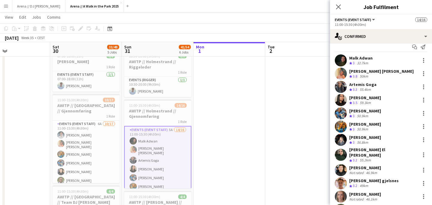
scroll to position [7, 0]
click at [270, 123] on app-date-cell at bounding box center [301, 194] width 72 height 477
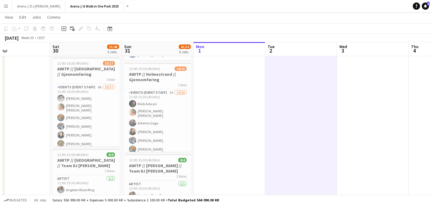
scroll to position [147, 0]
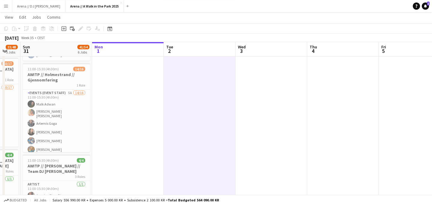
drag, startPoint x: 287, startPoint y: 112, endPoint x: 92, endPoint y: 112, distance: 194.9
click at [95, 113] on app-calendar-viewport "Wed 27 Thu 28 Fri 29 Sat 30 33/48 5 Jobs Sun 31 41/54 6 Jobs Mon 1 Tue 2 Wed 3 …" at bounding box center [216, 136] width 432 height 520
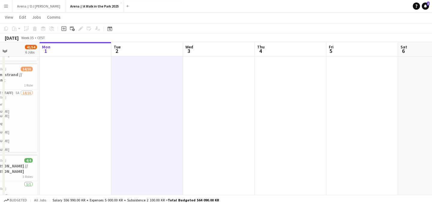
drag, startPoint x: 267, startPoint y: 115, endPoint x: 89, endPoint y: 115, distance: 178.1
click at [93, 115] on app-calendar-viewport "Fri 29 Sat 30 33/48 5 Jobs Sun 31 41/54 6 Jobs Mon 1 Tue 2 Wed 3 Thu 4 Fri 5 Sa…" at bounding box center [216, 136] width 432 height 520
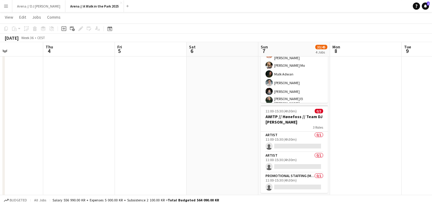
scroll to position [0, 198]
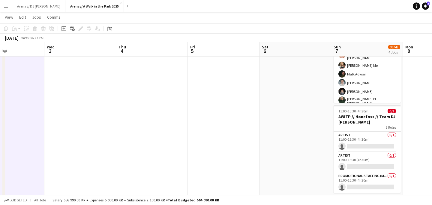
drag, startPoint x: 201, startPoint y: 101, endPoint x: 99, endPoint y: 101, distance: 102.4
click at [104, 101] on app-calendar-viewport "Sun 31 41/54 6 Jobs Mon 1 Tue 2 Wed 3 Thu 4 Fri 5 Sat 6 Sun 7 33/45 4 Jobs Mon …" at bounding box center [216, 136] width 432 height 520
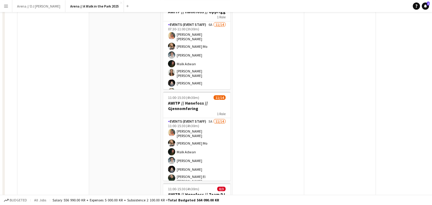
scroll to position [0, 0]
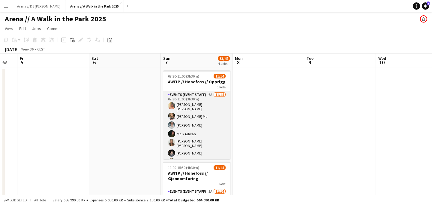
click at [200, 118] on app-card-role "Events (Event Staff) 6A [DATE] 07:30-11:00 (3h30m) [PERSON_NAME] [PERSON_NAME] …" at bounding box center [196, 160] width 67 height 139
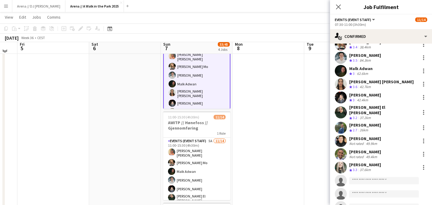
scroll to position [56, 0]
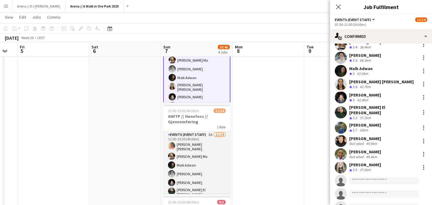
click at [208, 163] on app-card-role "Events (Event Staff) 5A [DATE] 11:00-15:30 (4h30m) [PERSON_NAME] [PERSON_NAME] …" at bounding box center [196, 199] width 67 height 137
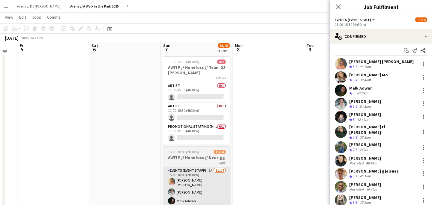
scroll to position [198, 0]
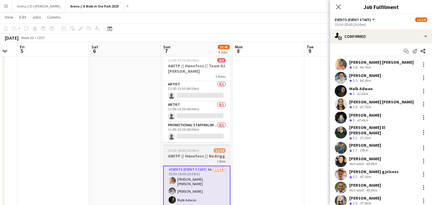
scroll to position [2, 0]
click at [350, 169] on div "[PERSON_NAME] gjelsnes" at bounding box center [375, 171] width 50 height 5
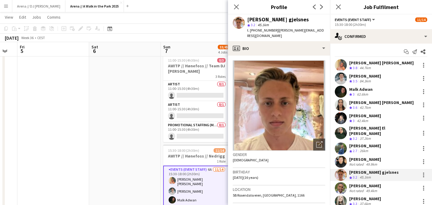
click at [132, 128] on app-date-cell at bounding box center [125, 107] width 72 height 477
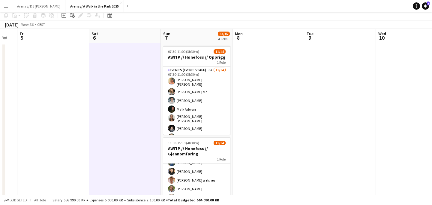
scroll to position [0, 0]
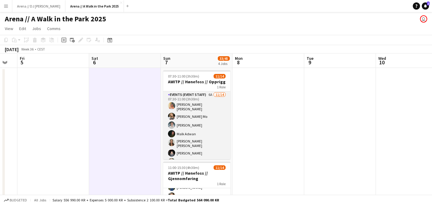
click at [186, 123] on app-card-role "Events (Event Staff) 6A [DATE] 07:30-11:00 (3h30m) [PERSON_NAME] [PERSON_NAME] …" at bounding box center [196, 160] width 67 height 139
